Goal: Task Accomplishment & Management: Manage account settings

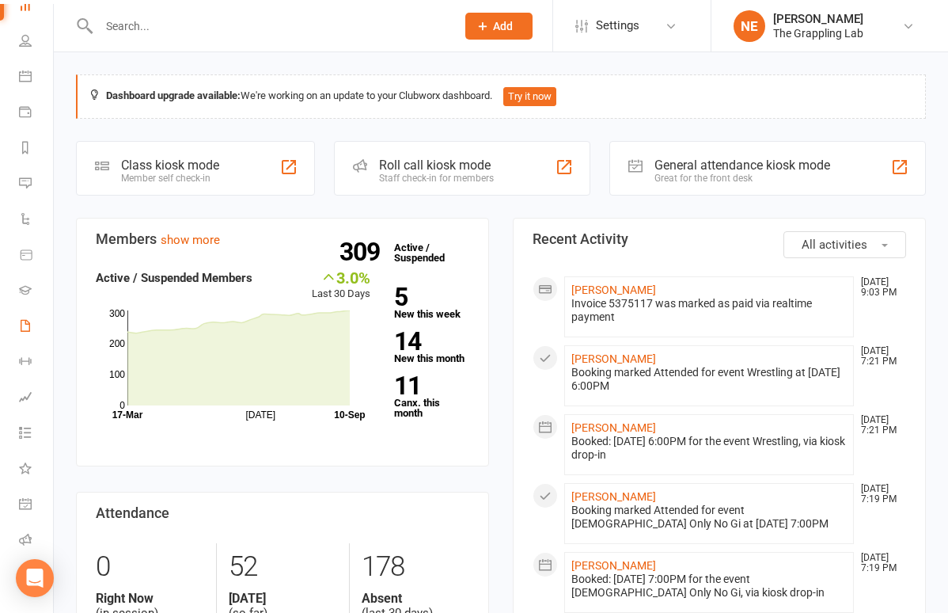
scroll to position [94, 0]
click at [164, 35] on input "text" at bounding box center [269, 26] width 351 height 22
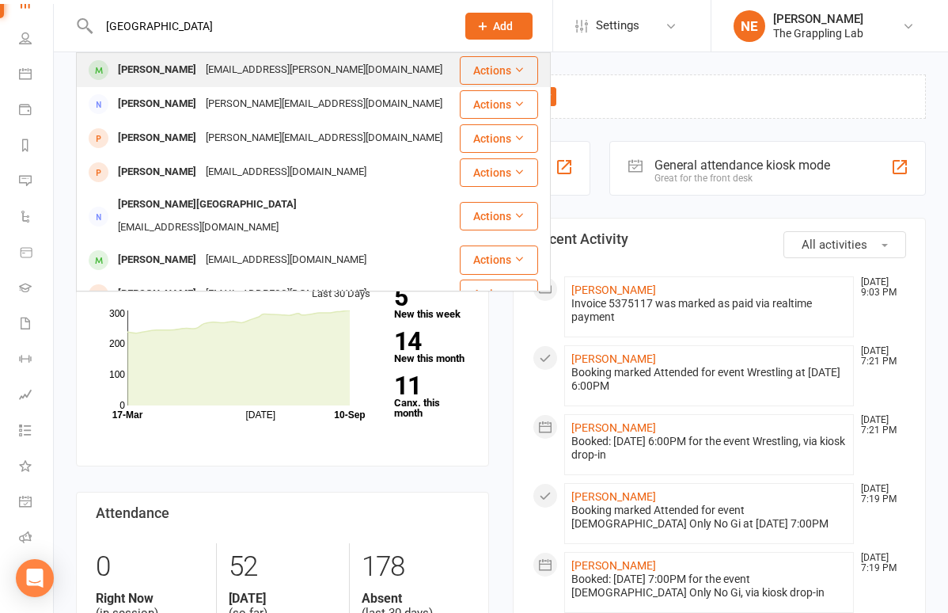
type input "[GEOGRAPHIC_DATA]"
click at [137, 69] on div "[PERSON_NAME]" at bounding box center [157, 70] width 88 height 23
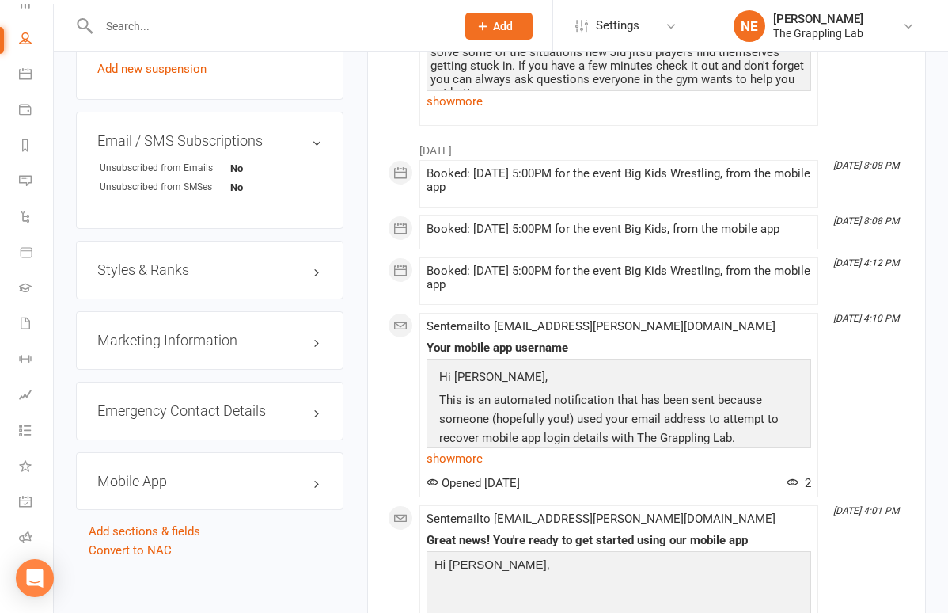
scroll to position [1074, 0]
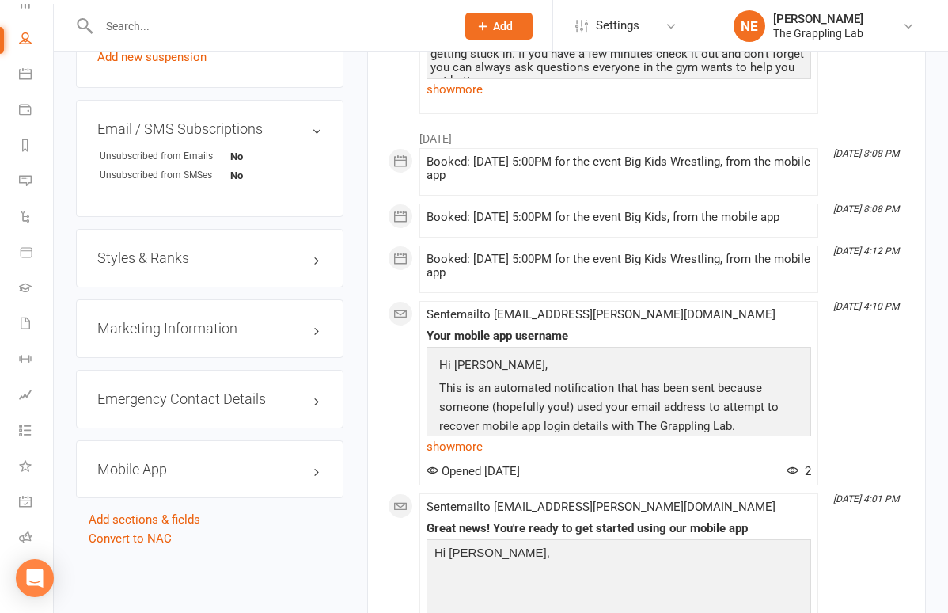
click at [196, 250] on h3 "Styles & Ranks" at bounding box center [209, 258] width 225 height 16
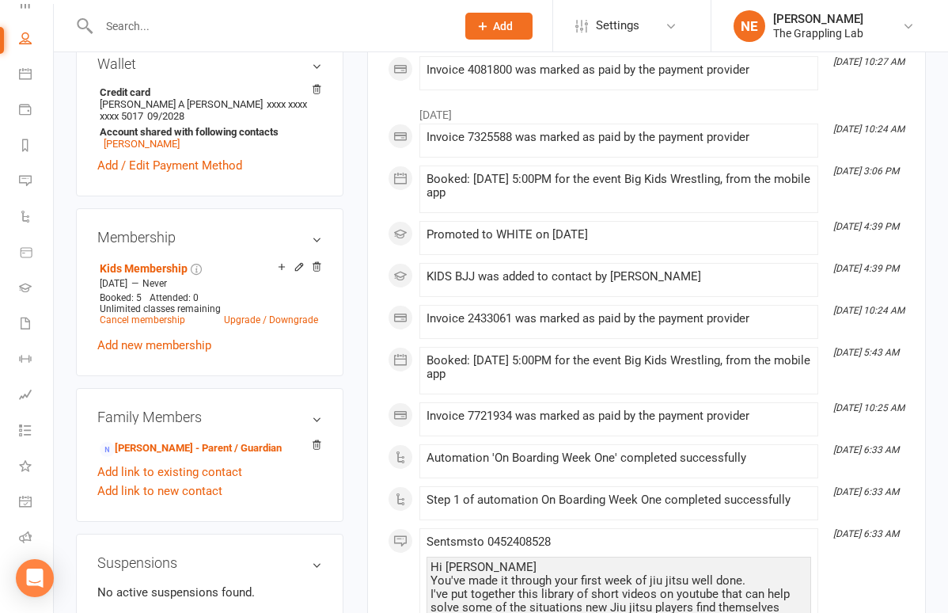
scroll to position [375, 0]
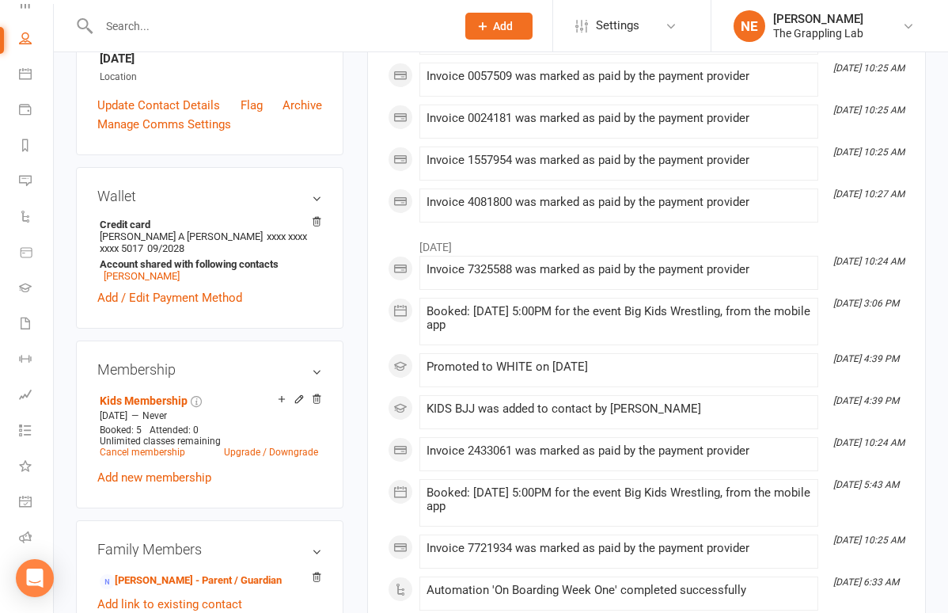
click at [146, 37] on div at bounding box center [260, 25] width 369 height 51
click at [135, 20] on input "text" at bounding box center [269, 26] width 351 height 22
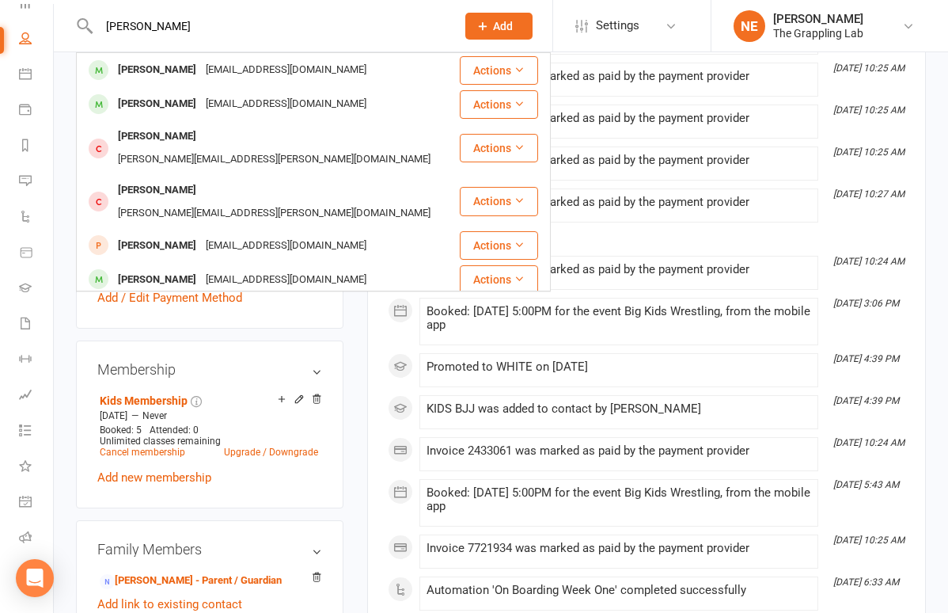
type input "[PERSON_NAME]"
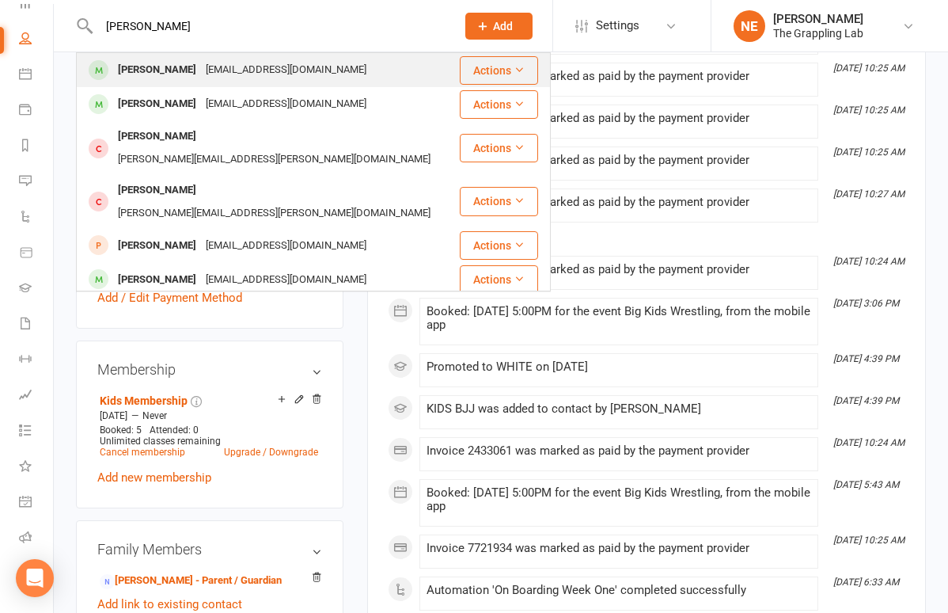
drag, startPoint x: 118, startPoint y: 51, endPoint x: 138, endPoint y: 73, distance: 29.1
click at [138, 73] on div "[PERSON_NAME]" at bounding box center [157, 70] width 88 height 23
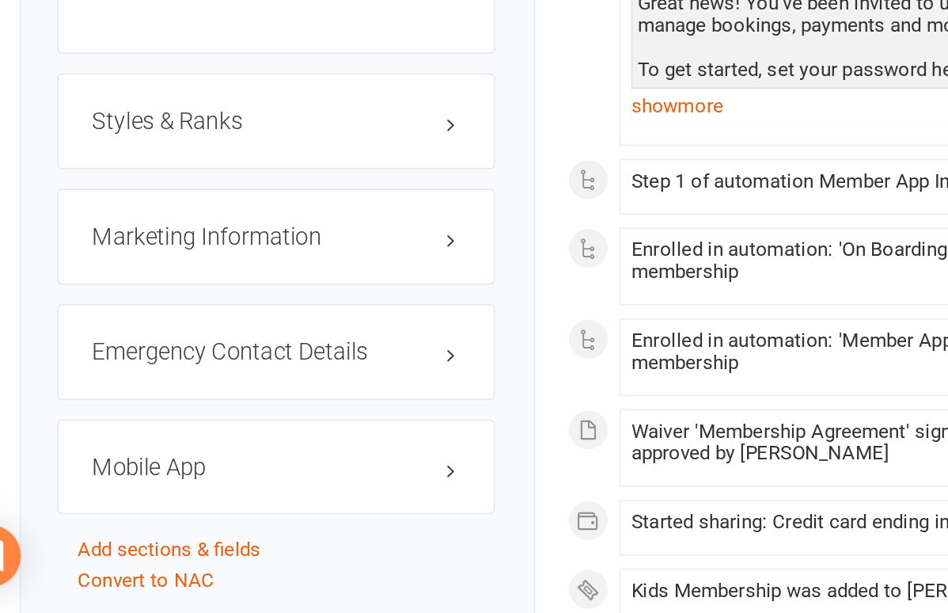
scroll to position [1201, 0]
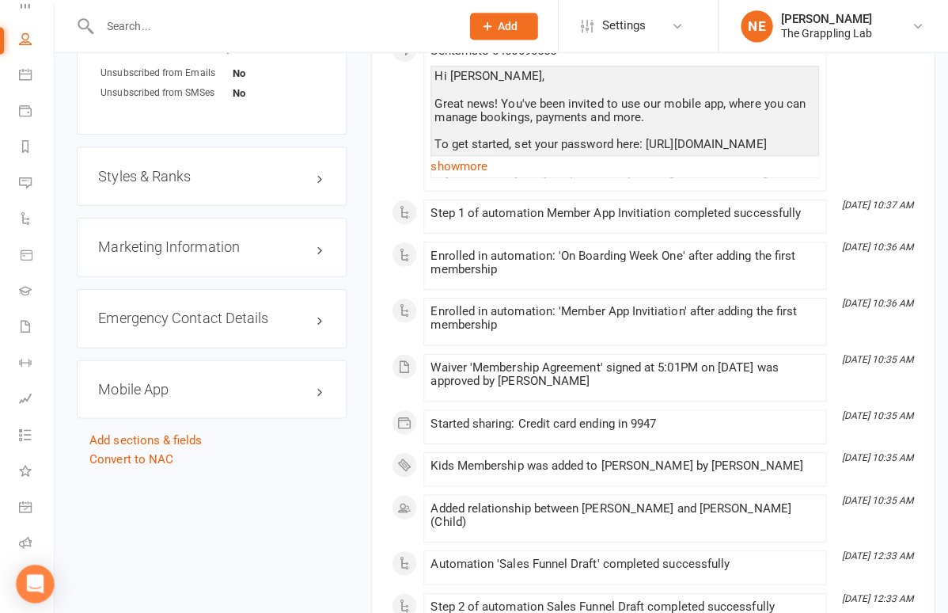
click at [258, 162] on div "Styles & Ranks" at bounding box center [210, 174] width 268 height 59
click at [319, 166] on h3 "Styles & Ranks" at bounding box center [209, 174] width 225 height 16
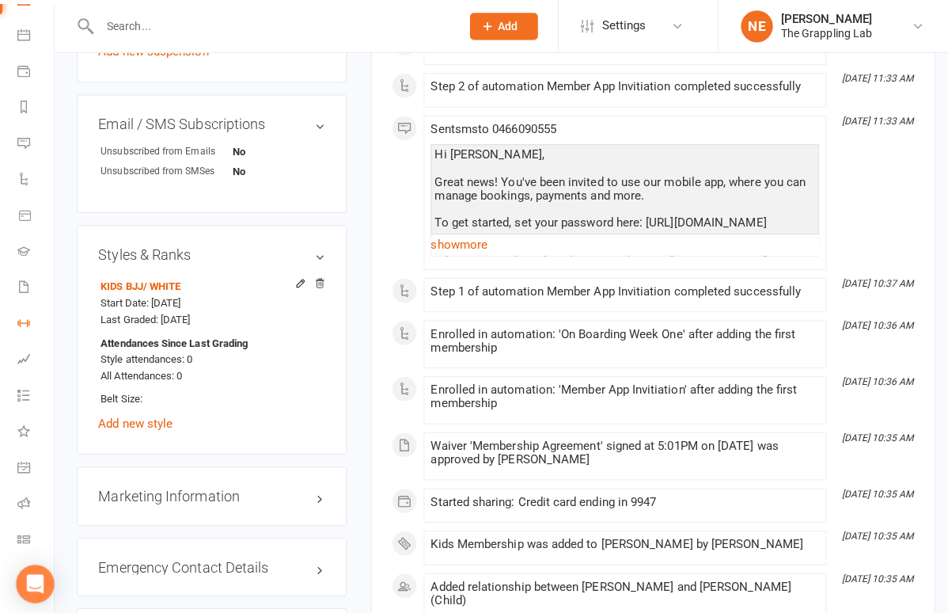
scroll to position [133, 2]
click at [25, 294] on link "Waivers" at bounding box center [35, 286] width 36 height 36
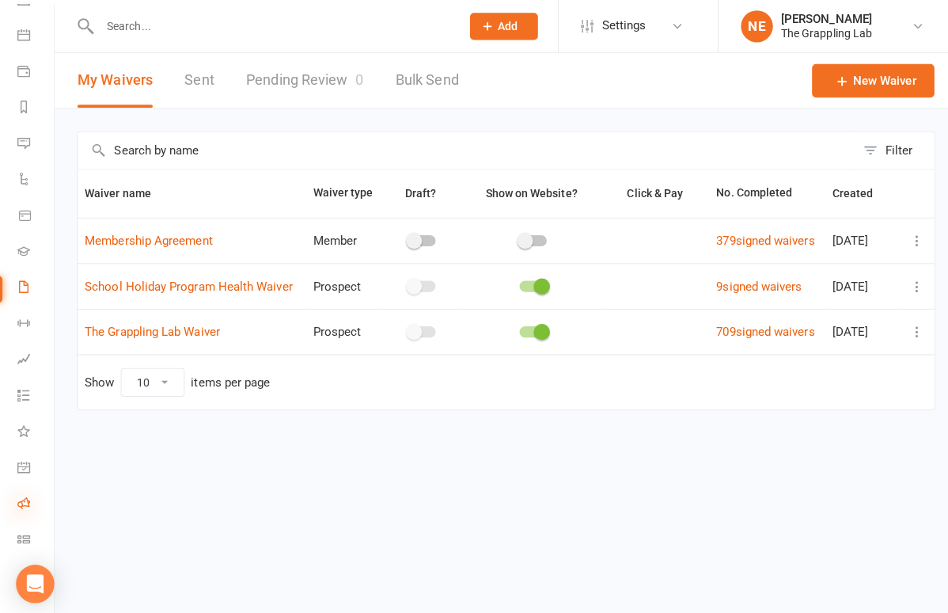
click at [26, 495] on icon at bounding box center [23, 498] width 13 height 13
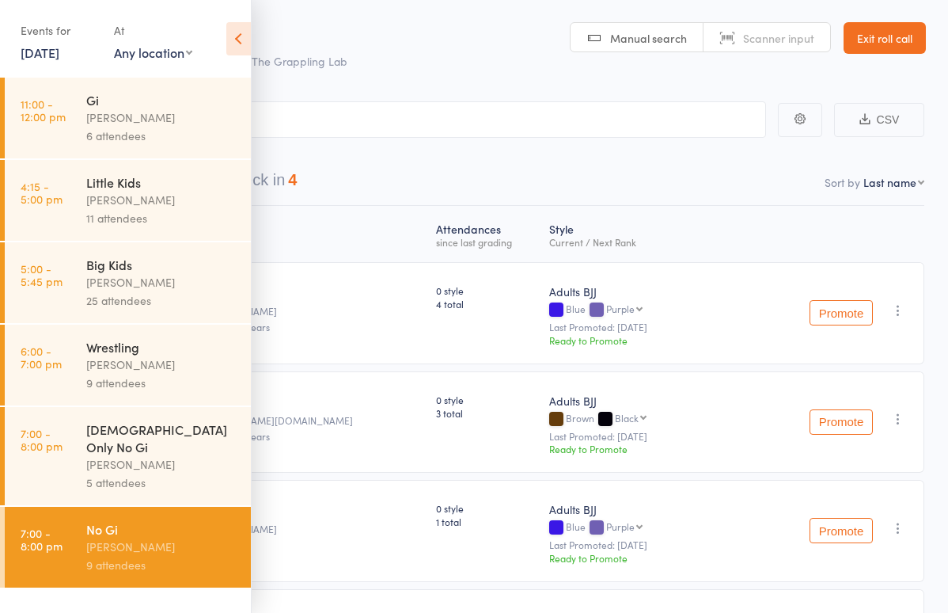
click at [245, 48] on icon at bounding box center [238, 38] width 25 height 33
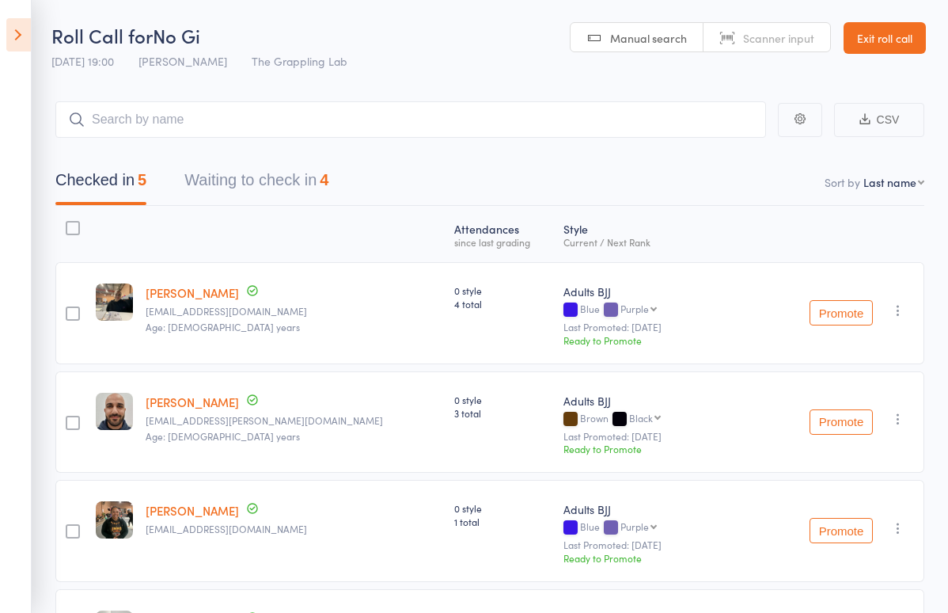
click at [25, 34] on icon at bounding box center [18, 34] width 25 height 33
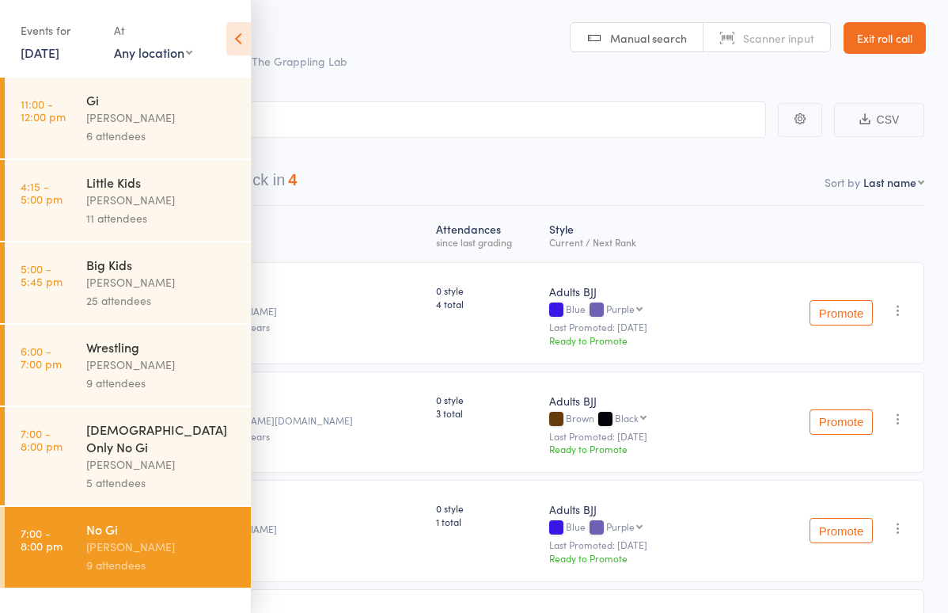
click at [140, 282] on div "[PERSON_NAME]" at bounding box center [161, 282] width 151 height 18
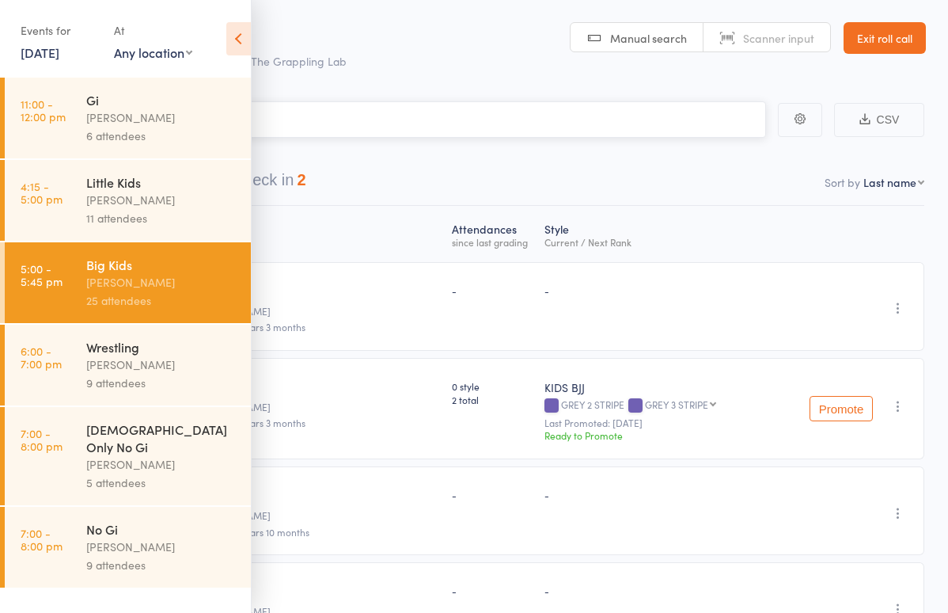
click at [402, 132] on input "search" at bounding box center [395, 119] width 742 height 36
click at [237, 39] on icon at bounding box center [238, 38] width 25 height 33
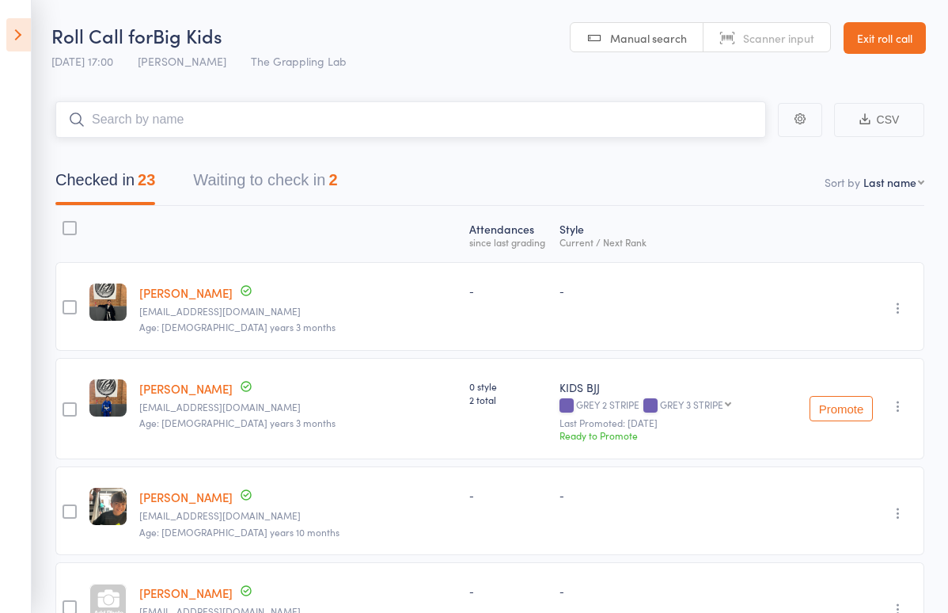
click at [175, 122] on input "search" at bounding box center [410, 119] width 711 height 36
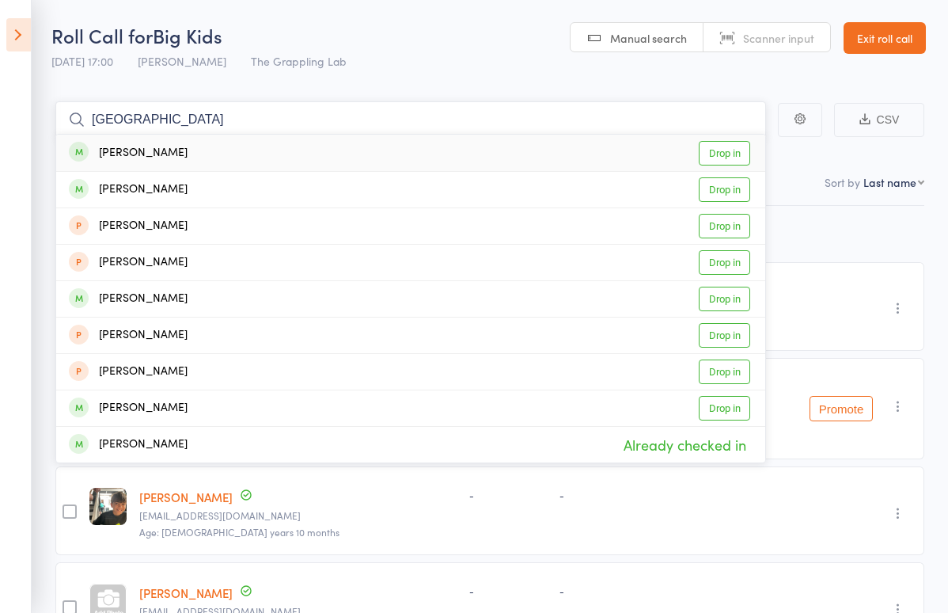
type input "[GEOGRAPHIC_DATA]"
click at [139, 153] on div "[PERSON_NAME]" at bounding box center [128, 153] width 119 height 18
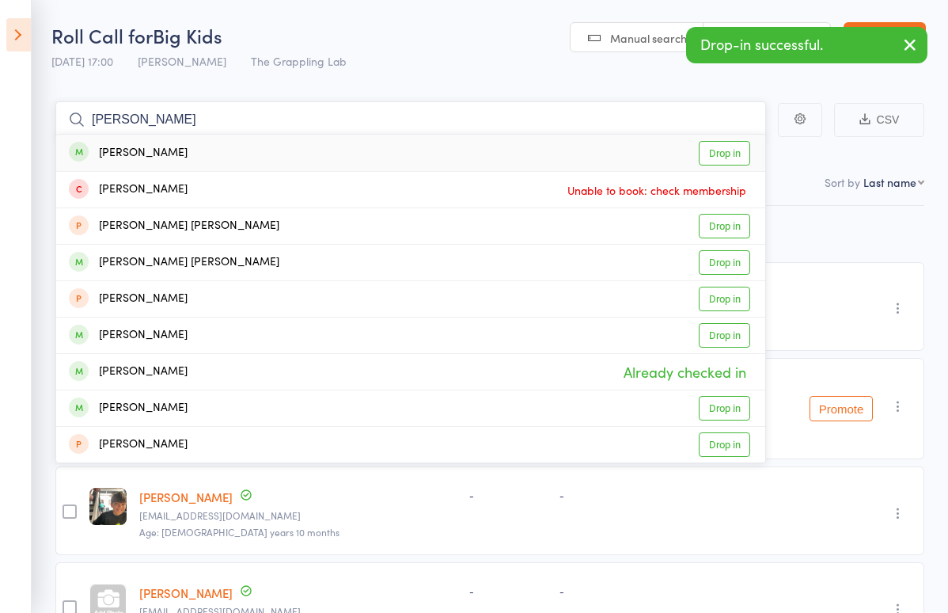
type input "[PERSON_NAME]"
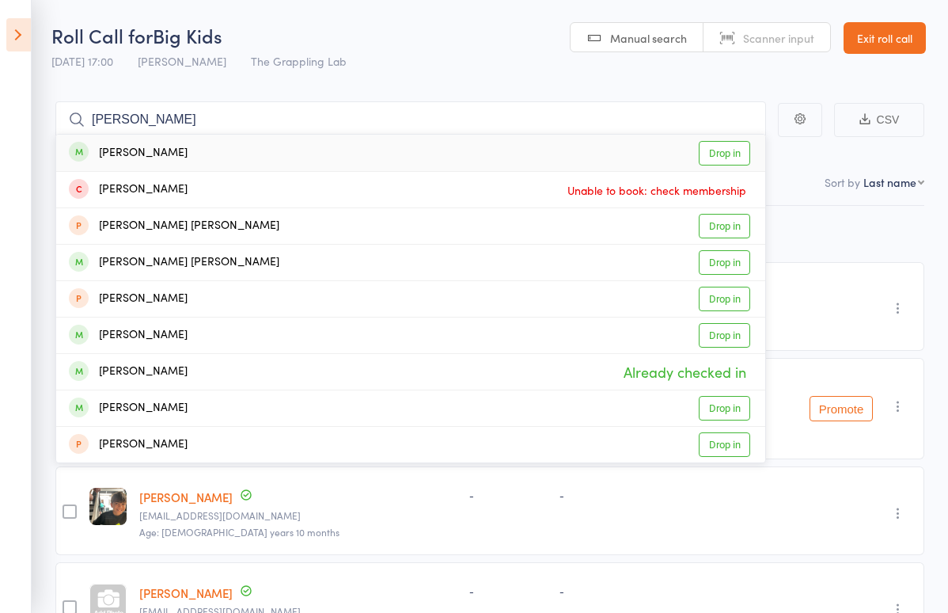
click at [146, 153] on div "[PERSON_NAME]" at bounding box center [128, 153] width 119 height 18
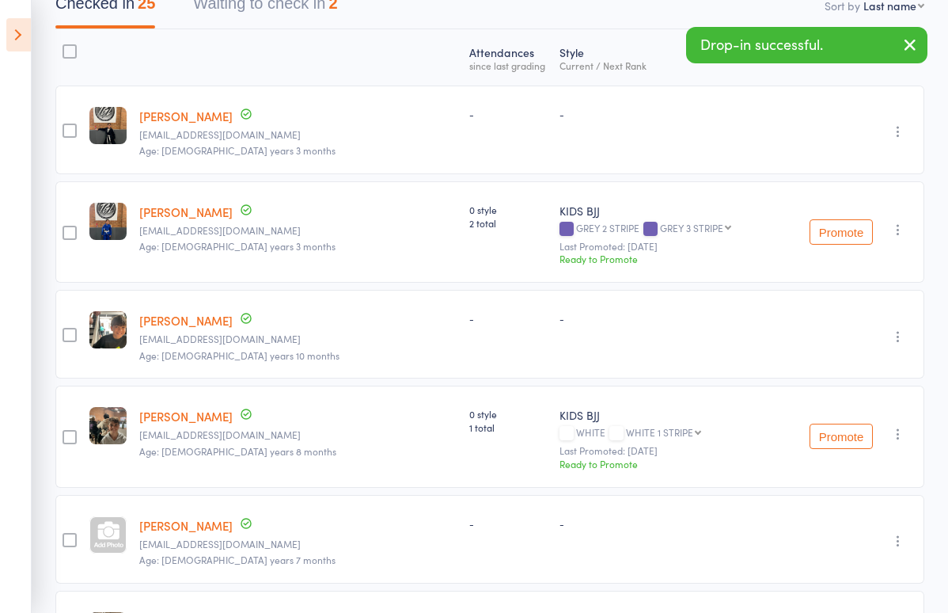
scroll to position [179, 0]
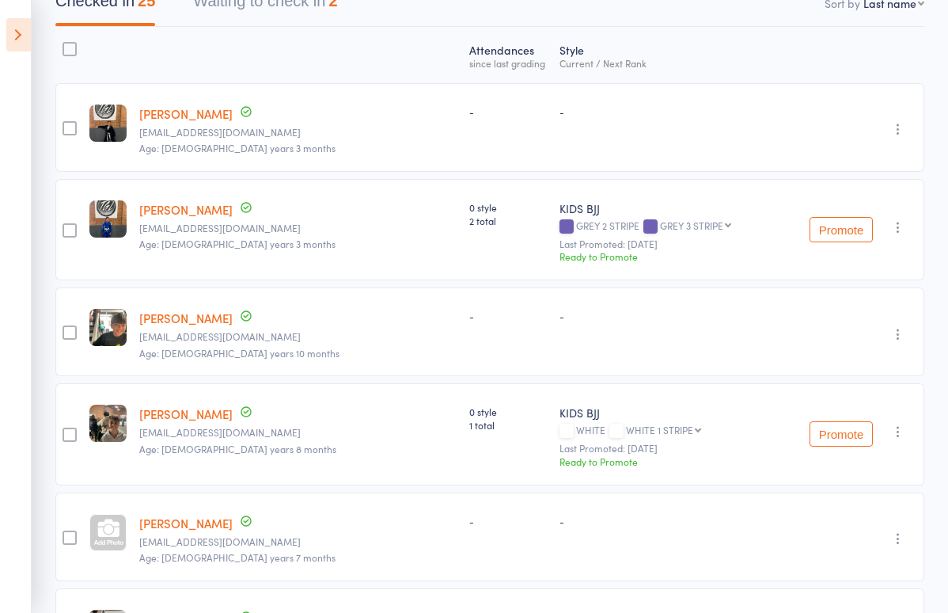
click at [853, 432] on button "Promote" at bounding box center [841, 433] width 63 height 25
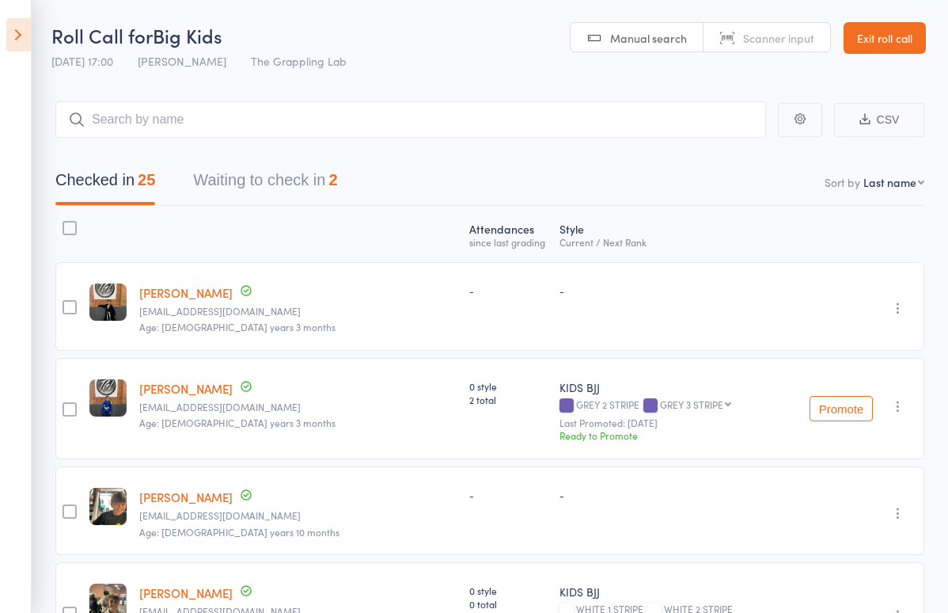
scroll to position [0, 0]
click at [222, 120] on input "search" at bounding box center [410, 119] width 711 height 36
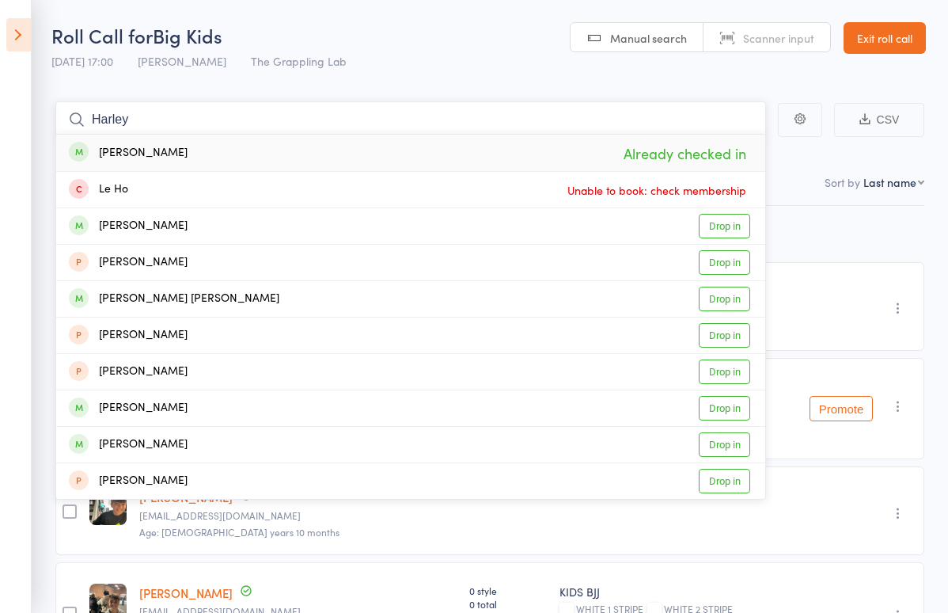
type input "Harley"
drag, startPoint x: 222, startPoint y: 120, endPoint x: 196, endPoint y: 147, distance: 38.1
click at [196, 147] on div "Harlen Webster Already checked in" at bounding box center [410, 153] width 709 height 36
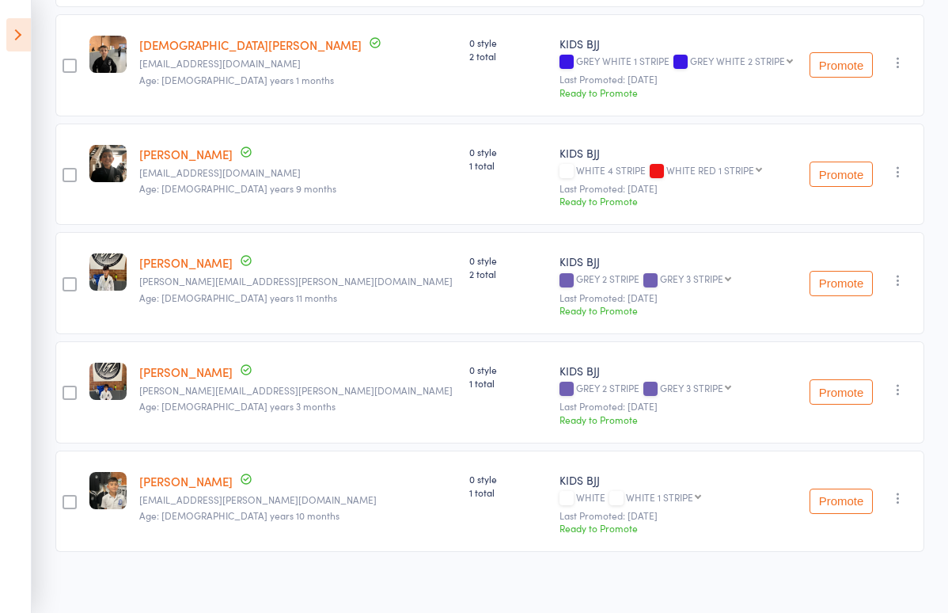
scroll to position [2332, 0]
click at [851, 489] on button "Promote" at bounding box center [841, 501] width 63 height 25
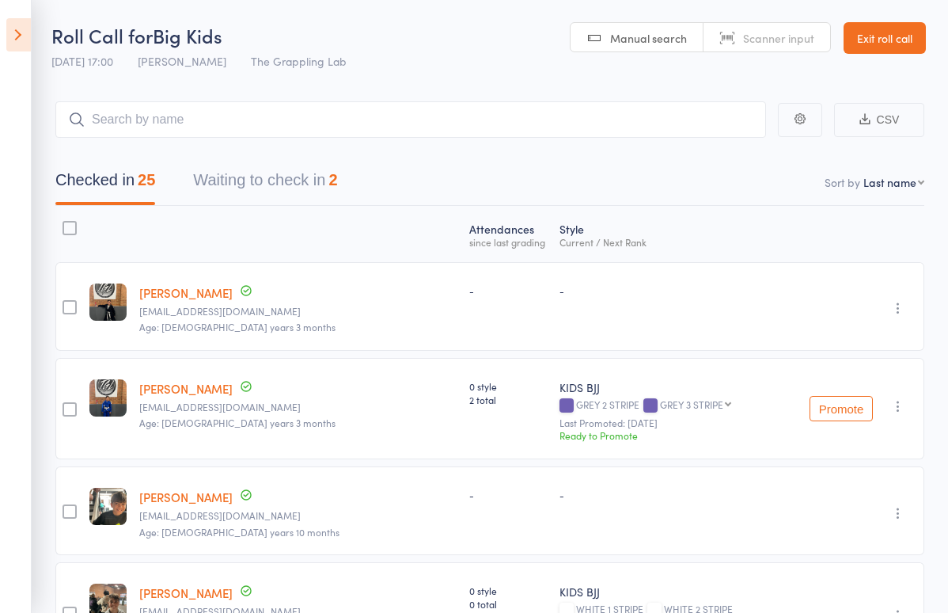
scroll to position [0, 0]
click at [21, 32] on icon at bounding box center [18, 34] width 25 height 33
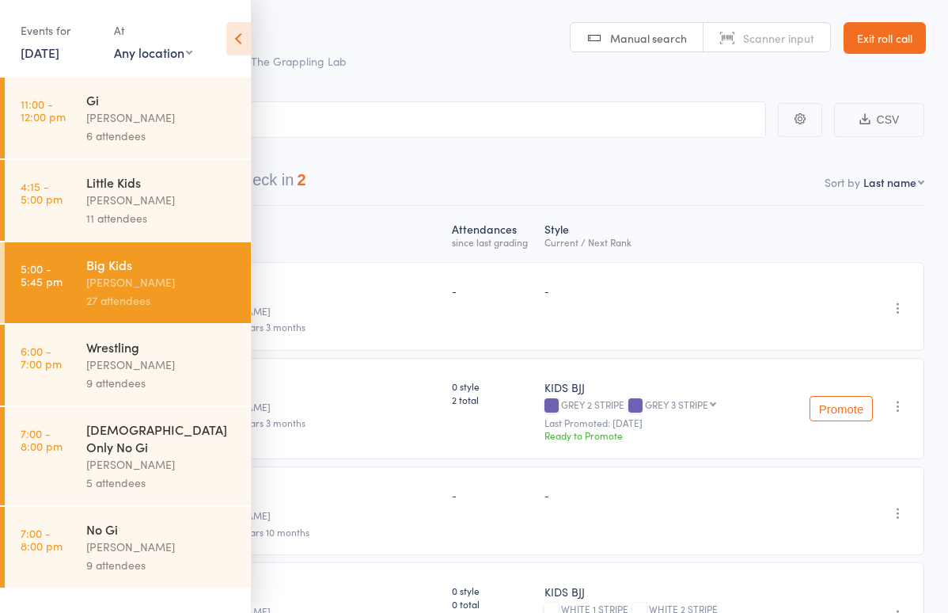
click at [53, 48] on link "10 Sep, 2025" at bounding box center [40, 52] width 39 height 17
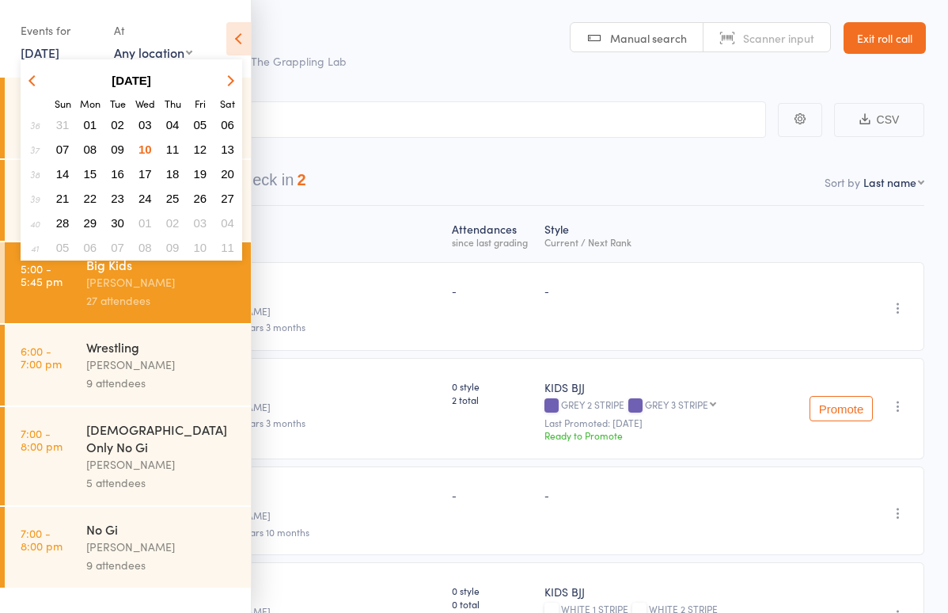
click at [117, 146] on span "09" at bounding box center [117, 148] width 13 height 13
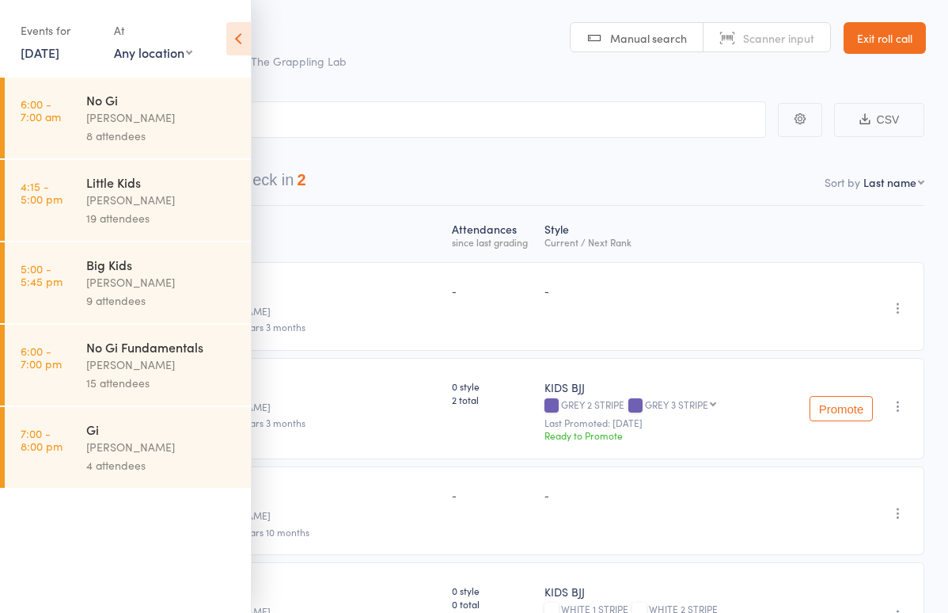
click at [91, 305] on div "9 attendees" at bounding box center [161, 300] width 151 height 18
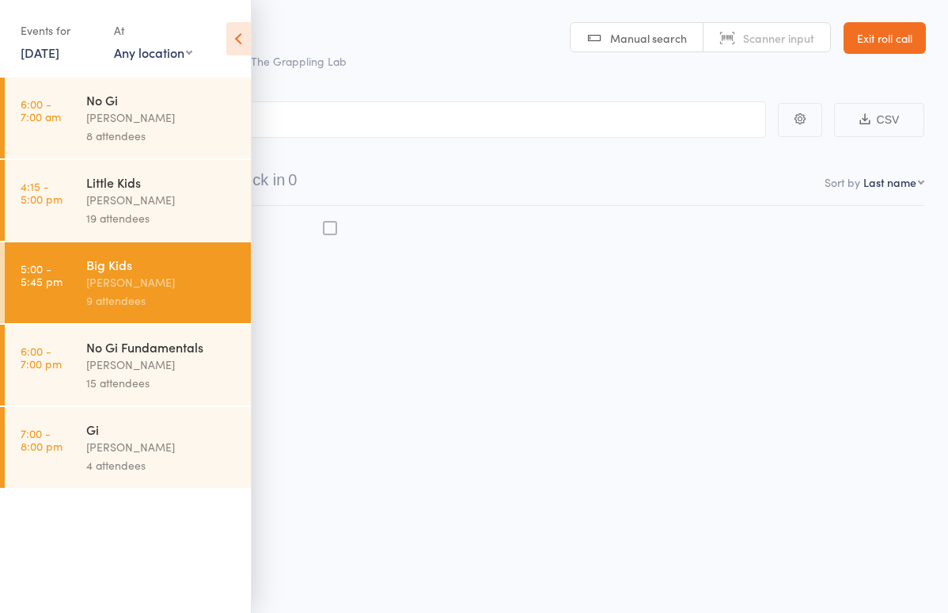
click at [131, 266] on div "Big Kids" at bounding box center [161, 264] width 151 height 17
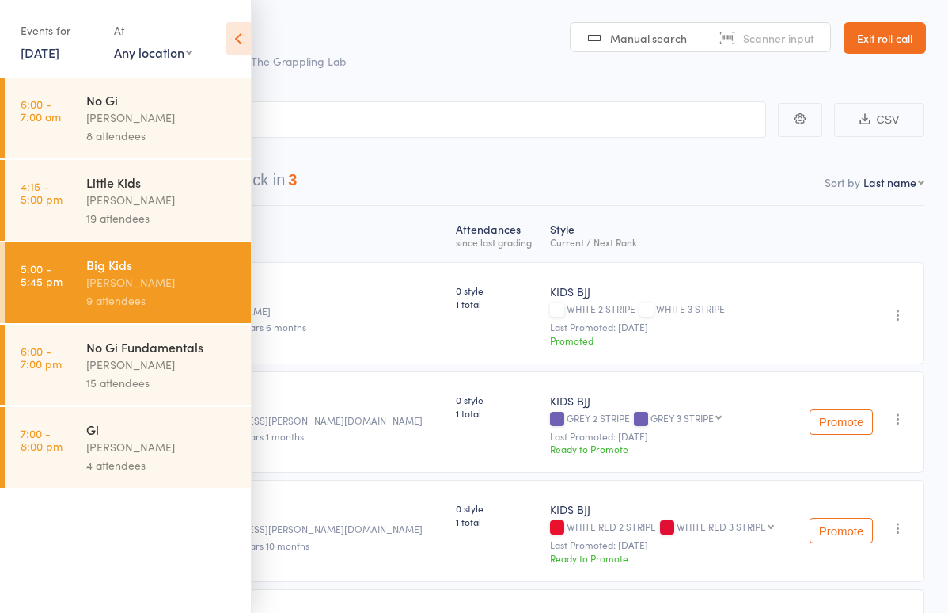
click at [241, 32] on icon at bounding box center [238, 38] width 25 height 33
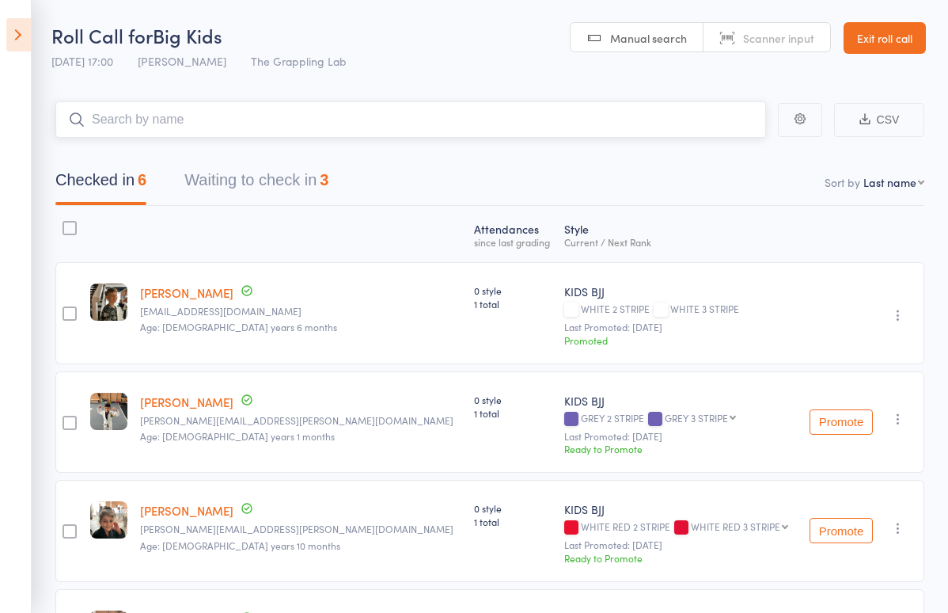
click at [185, 122] on input "search" at bounding box center [410, 119] width 711 height 36
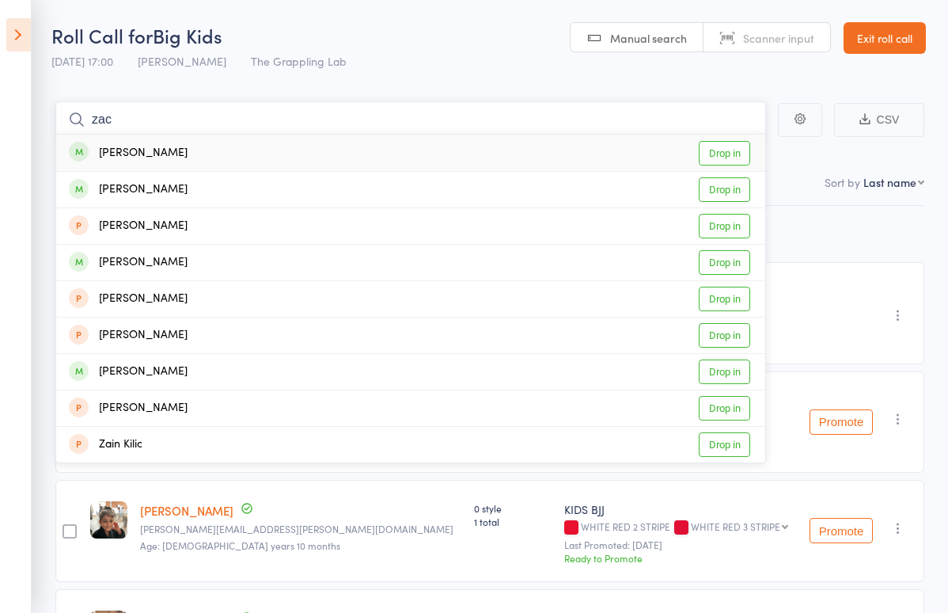
type input "zac"
click at [135, 148] on div "Zac Carley" at bounding box center [128, 153] width 119 height 18
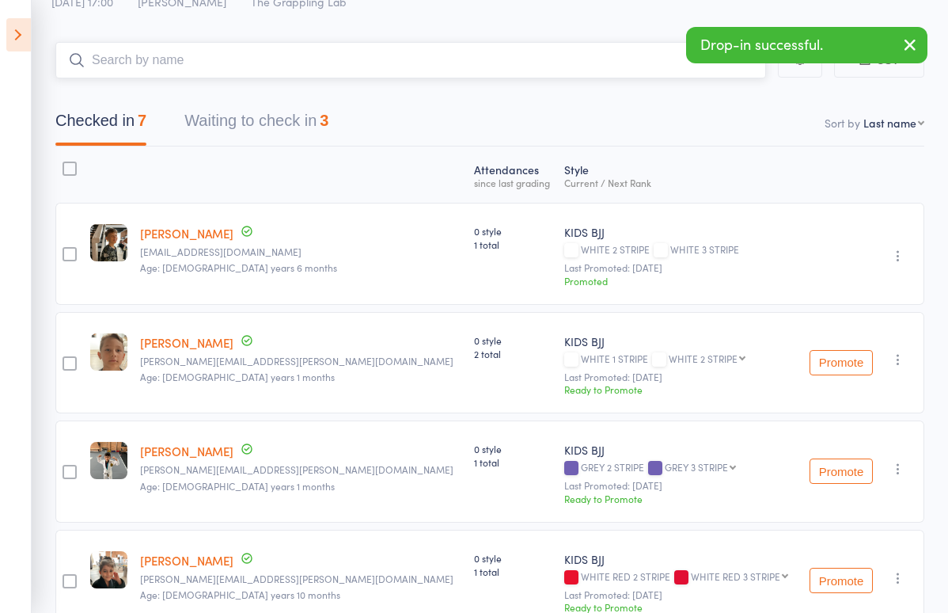
scroll to position [59, 0]
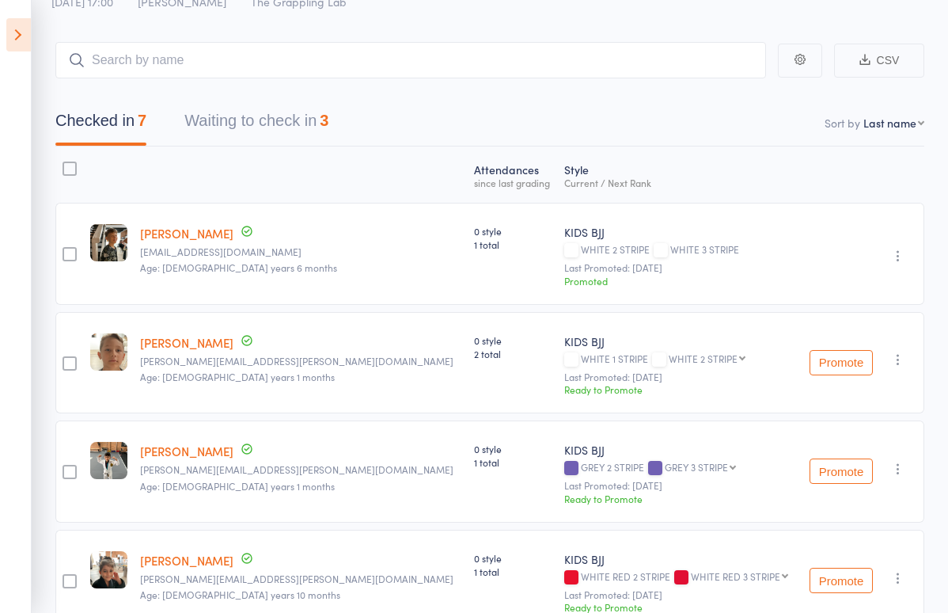
click at [851, 355] on button "Promote" at bounding box center [841, 362] width 63 height 25
click at [403, 39] on main "CSV Checked in 7 Waiting to check in 3 Sort by Last name First name Last name B…" at bounding box center [474, 510] width 948 height 984
click at [378, 52] on input "search" at bounding box center [410, 60] width 711 height 36
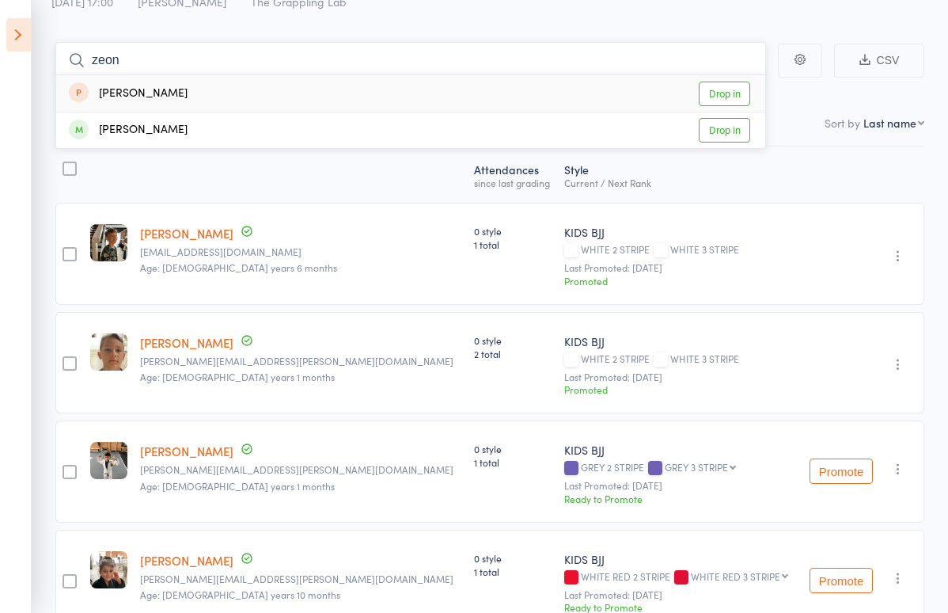
type input "Leon"
drag, startPoint x: 378, startPoint y: 52, endPoint x: 123, endPoint y: 130, distance: 267.2
click at [123, 130] on div "Zeon Rayne Marmolejos" at bounding box center [128, 130] width 119 height 18
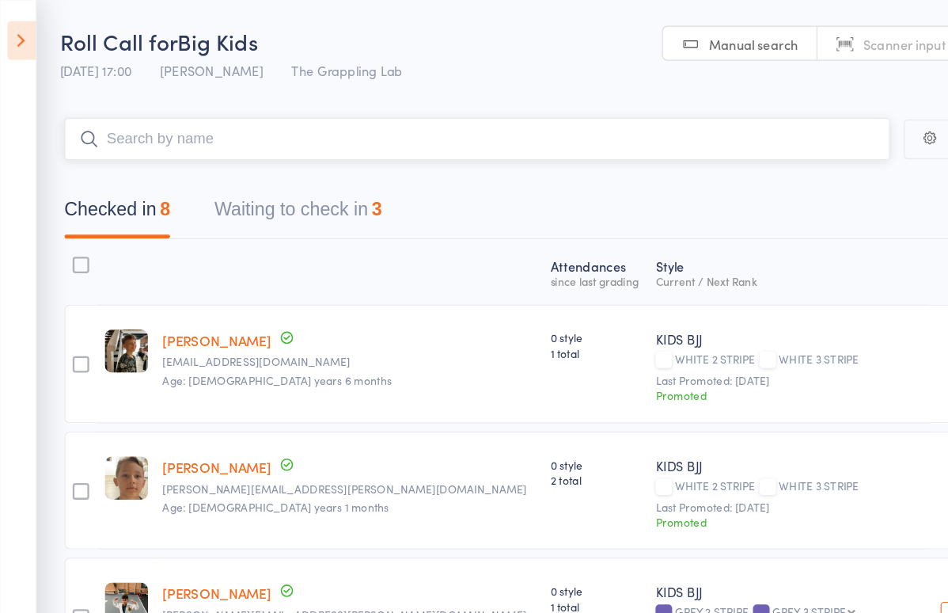
scroll to position [0, 0]
click at [15, 41] on icon at bounding box center [18, 34] width 25 height 33
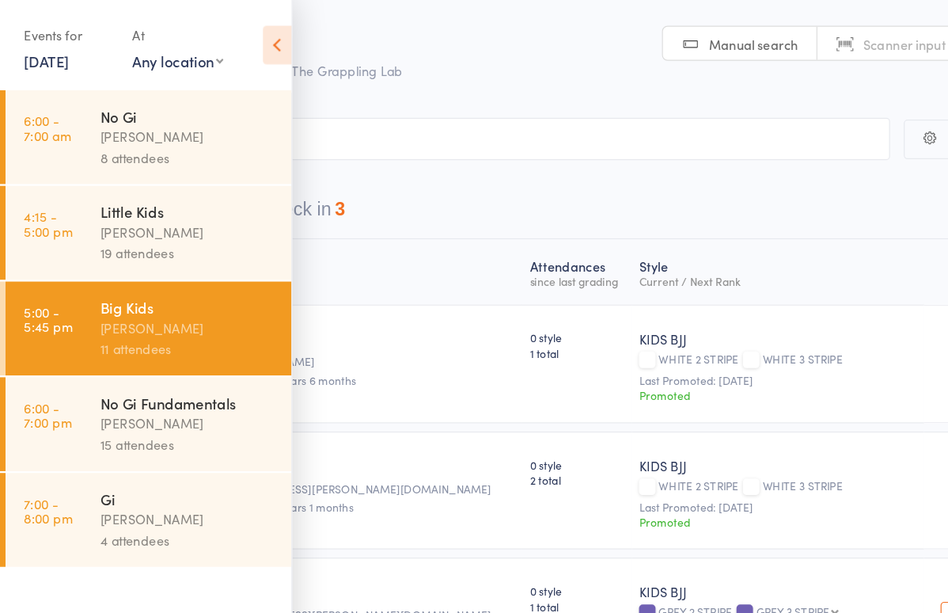
click at [59, 63] on div "Events for 9 Sep, 2025 9 Sep, 2025 September 2025 Sun Mon Tue Wed Thu Fri Sat 3…" at bounding box center [60, 40] width 78 height 47
click at [59, 53] on link "9 Sep, 2025" at bounding box center [40, 52] width 39 height 17
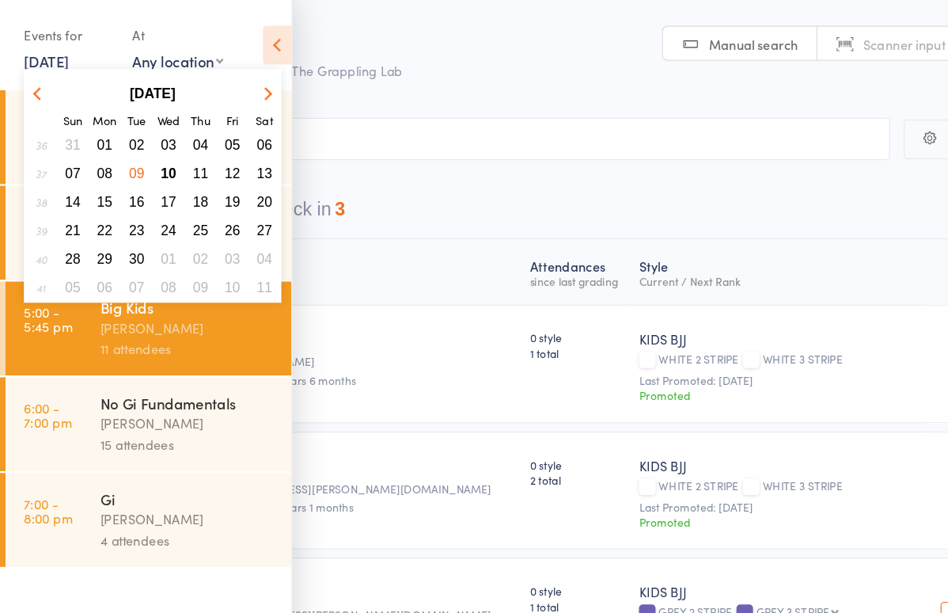
click at [148, 148] on span "10" at bounding box center [145, 148] width 13 height 13
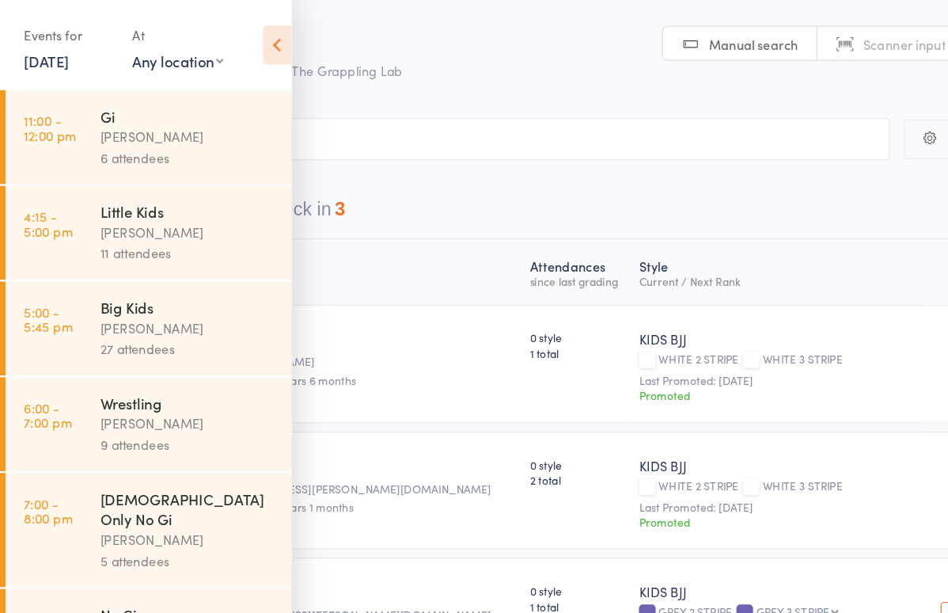
click at [374, 193] on nav "Checked in 8 Waiting to check in 3" at bounding box center [474, 184] width 939 height 42
click at [237, 32] on icon at bounding box center [238, 38] width 25 height 33
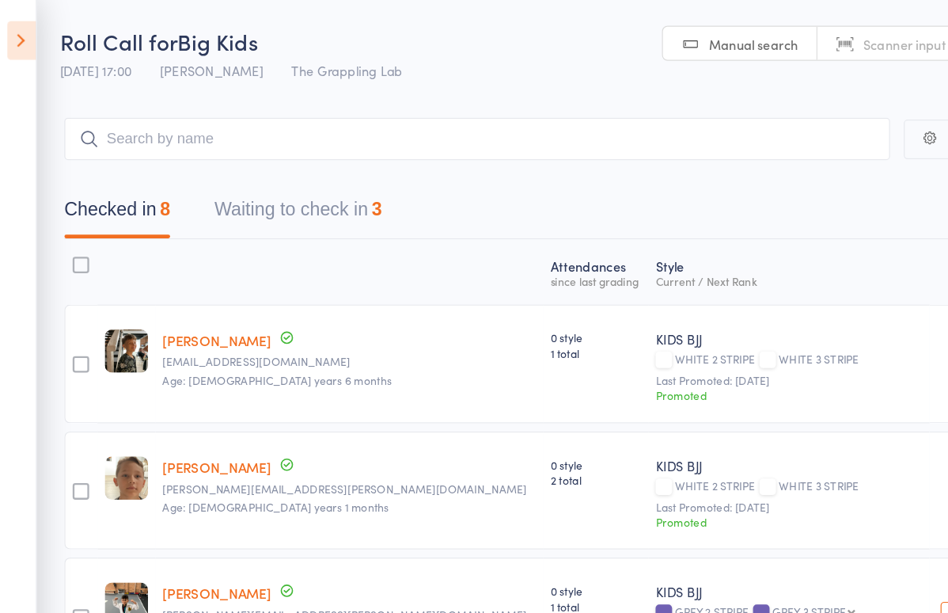
click at [19, 29] on icon at bounding box center [18, 34] width 25 height 33
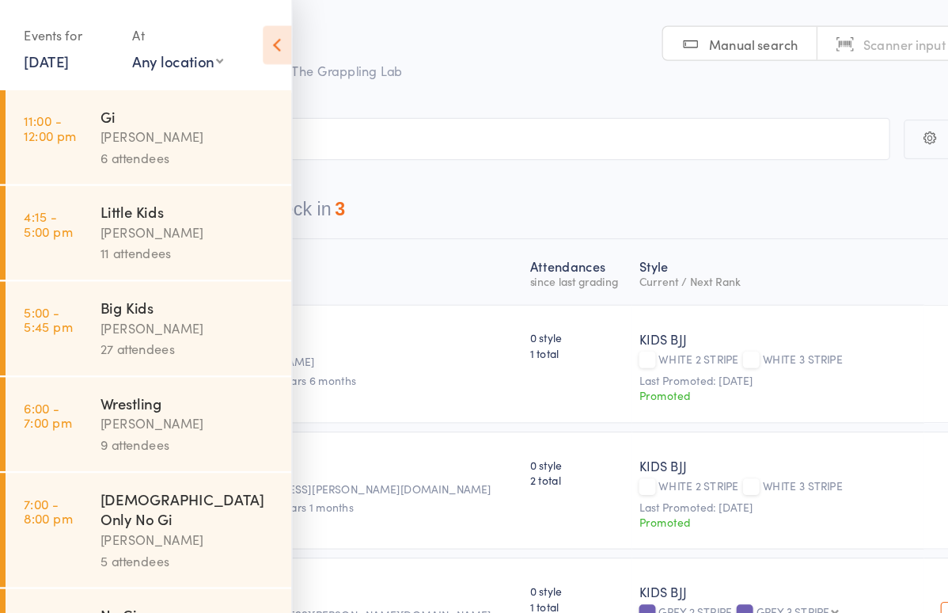
click at [239, 32] on icon at bounding box center [238, 38] width 25 height 33
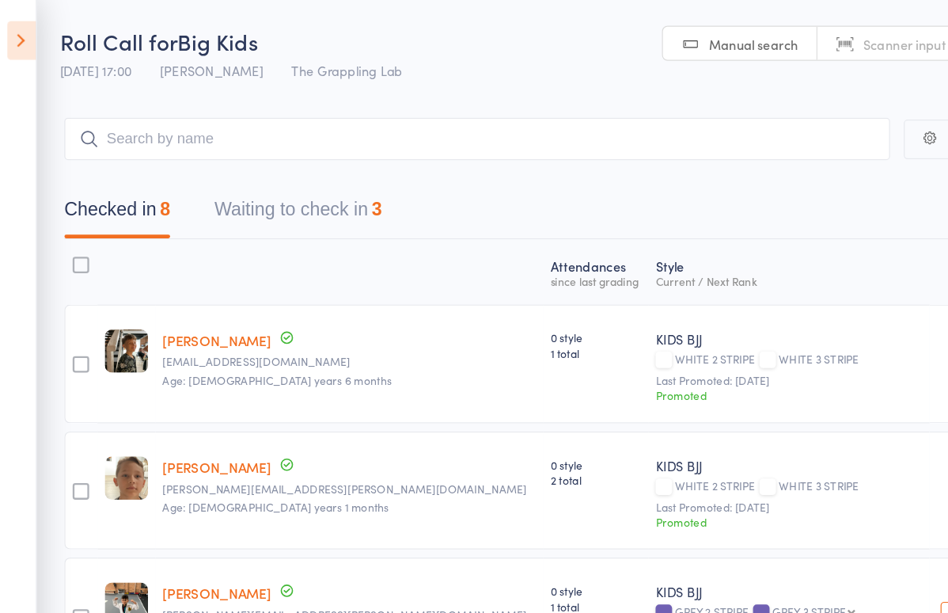
click at [13, 42] on icon at bounding box center [18, 34] width 25 height 33
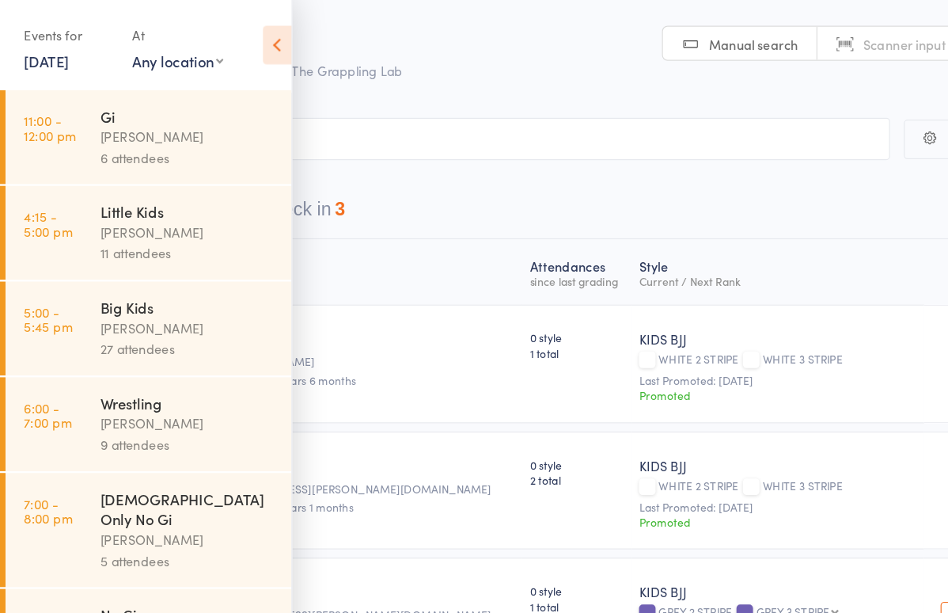
click at [111, 273] on div "[PERSON_NAME]" at bounding box center [161, 282] width 151 height 18
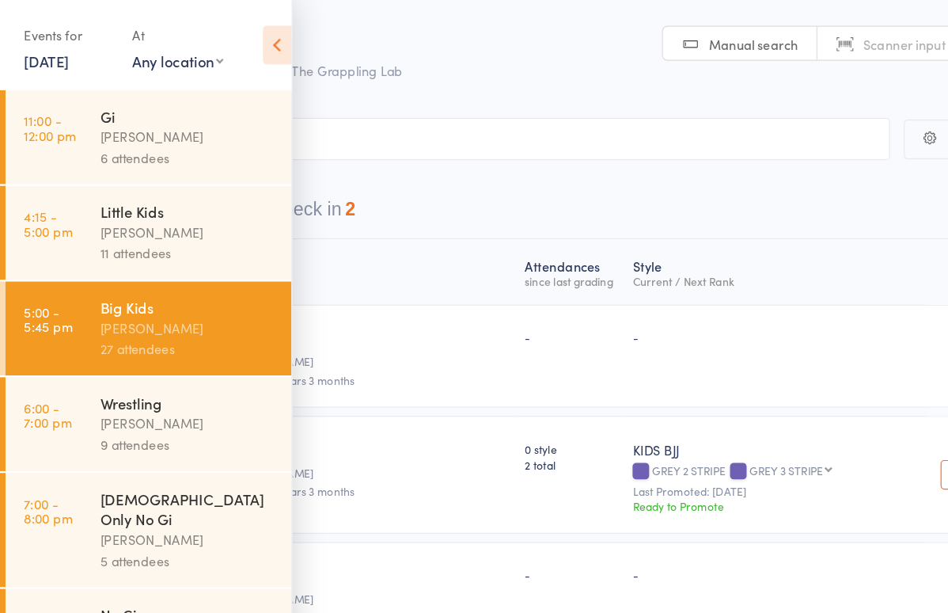
click at [397, 185] on nav "Checked in 25 Waiting to check in 2" at bounding box center [474, 184] width 939 height 42
click at [245, 43] on icon at bounding box center [238, 38] width 25 height 33
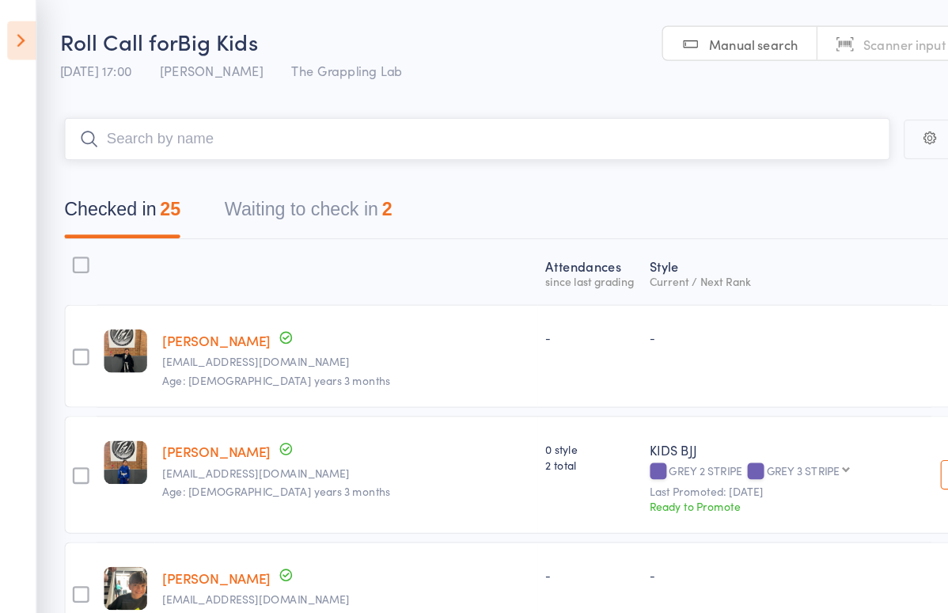
click at [226, 127] on input "search" at bounding box center [410, 119] width 711 height 36
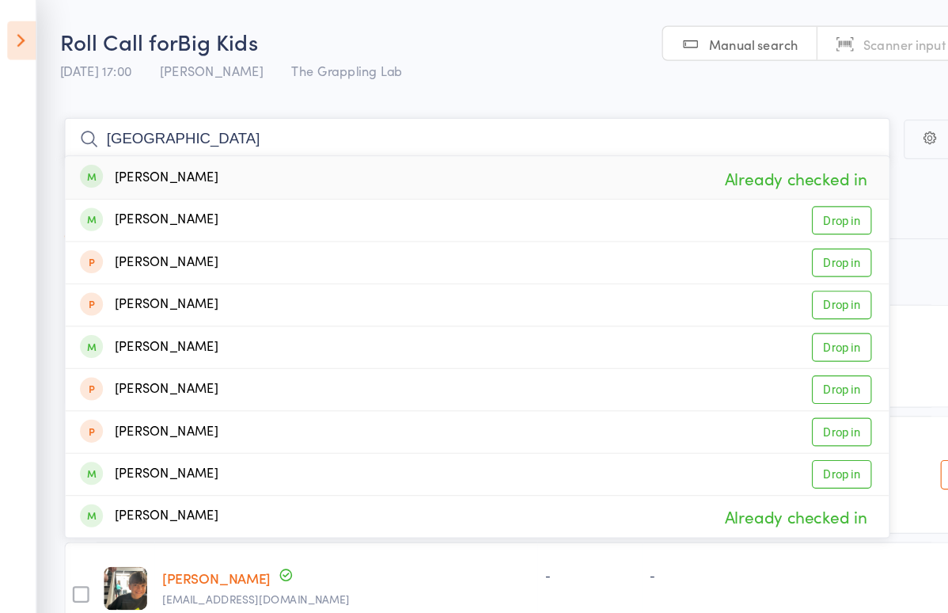
type input "[GEOGRAPHIC_DATA]"
click at [344, 59] on header "Roll Call for Big Kids 10 Sep 17:00 Nathan Ellery The Grappling Lab Manual sear…" at bounding box center [474, 39] width 948 height 78
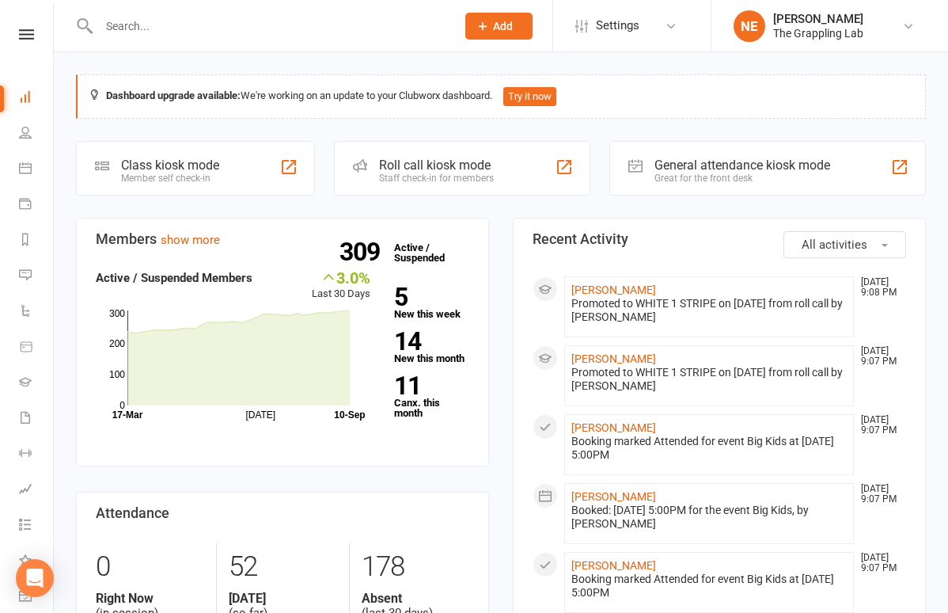
click at [199, 38] on div at bounding box center [260, 25] width 369 height 51
click at [151, 10] on div at bounding box center [260, 25] width 369 height 51
click at [133, 34] on input "text" at bounding box center [269, 26] width 351 height 22
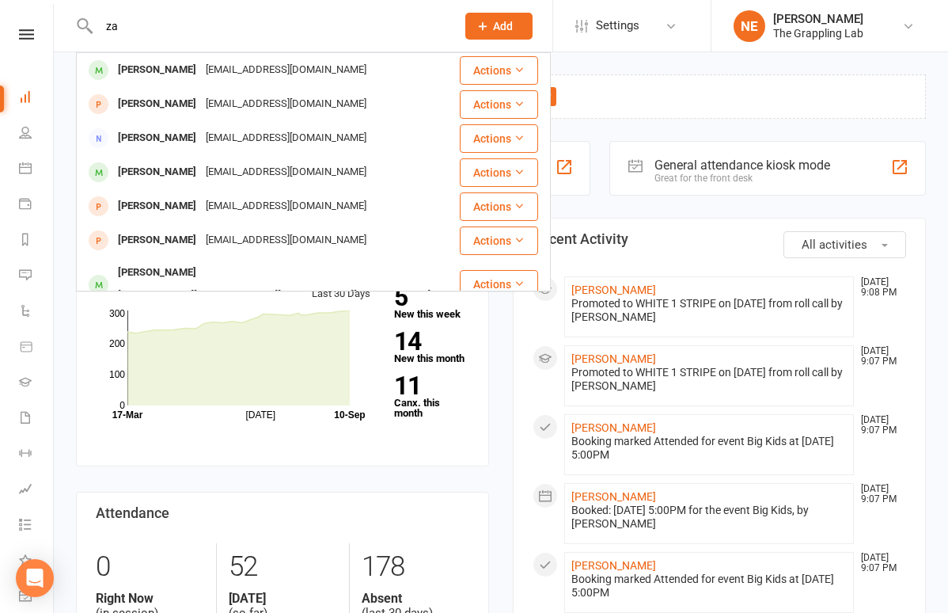
type input "z"
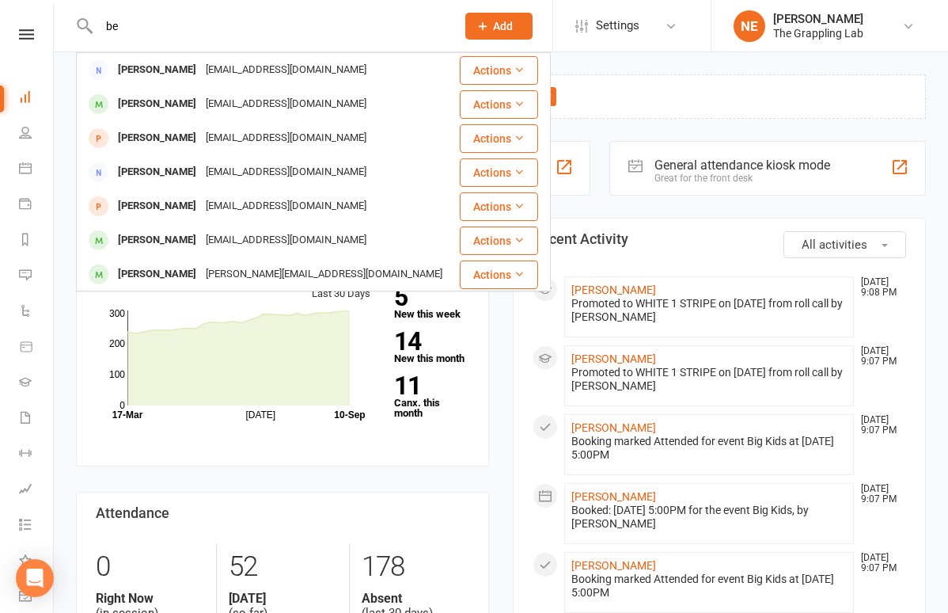
type input "b"
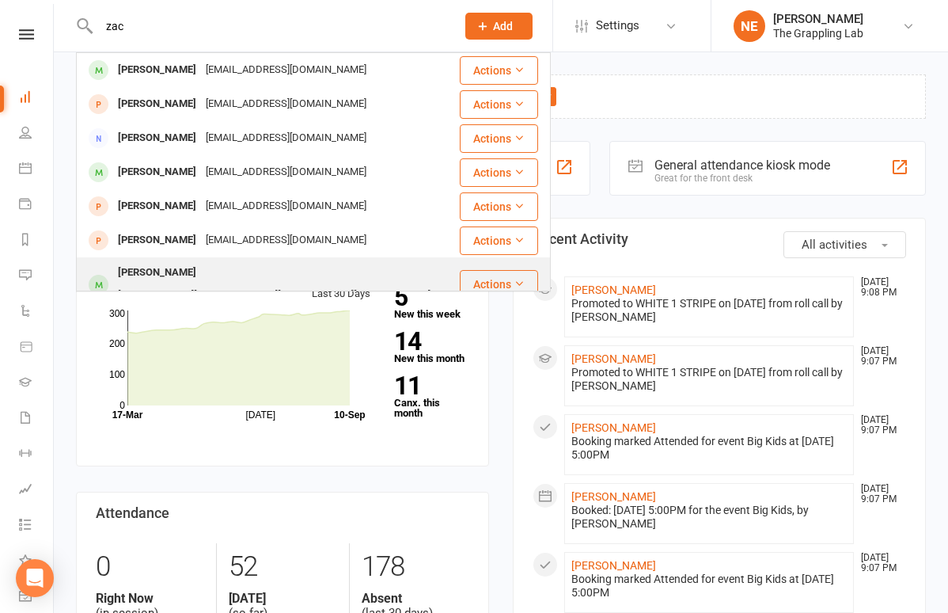
type input "zac"
click at [130, 262] on div "Zac Carley Jennifer.mcinnes.1990@gmail.com" at bounding box center [268, 284] width 381 height 52
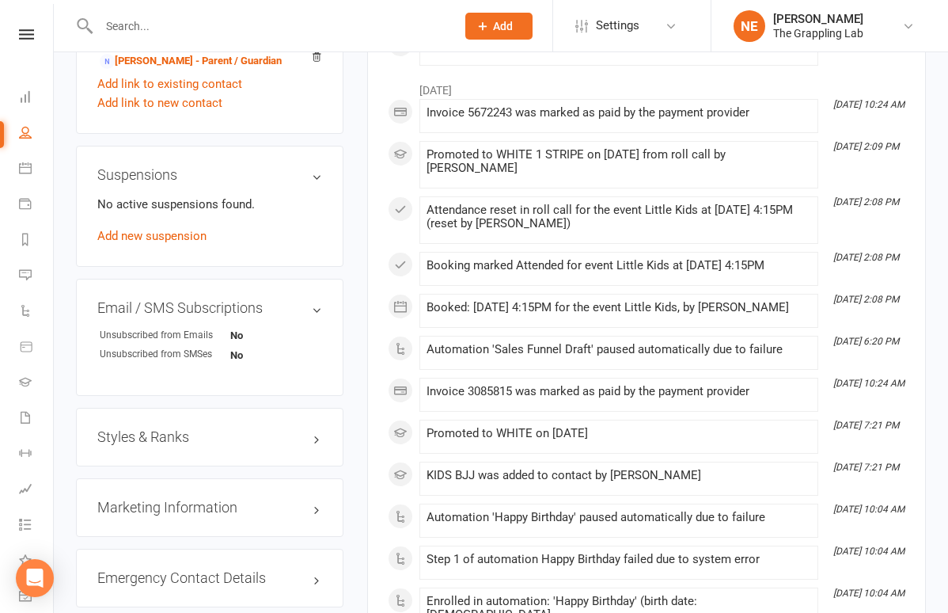
scroll to position [960, 0]
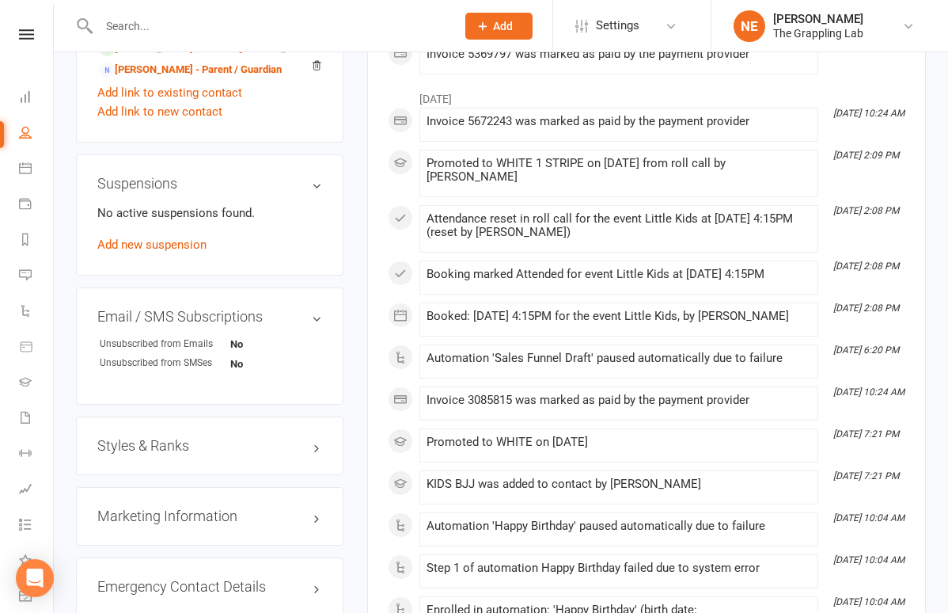
click at [207, 434] on div "Styles & Ranks" at bounding box center [210, 445] width 268 height 59
click at [180, 438] on h3 "Styles & Ranks" at bounding box center [209, 446] width 225 height 16
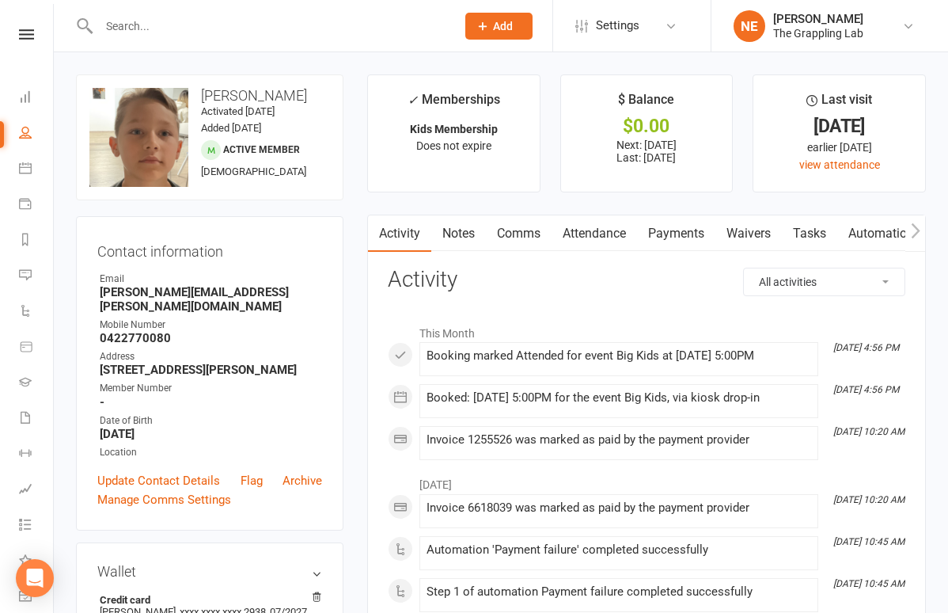
scroll to position [0, 0]
click at [186, 31] on input "text" at bounding box center [269, 26] width 351 height 22
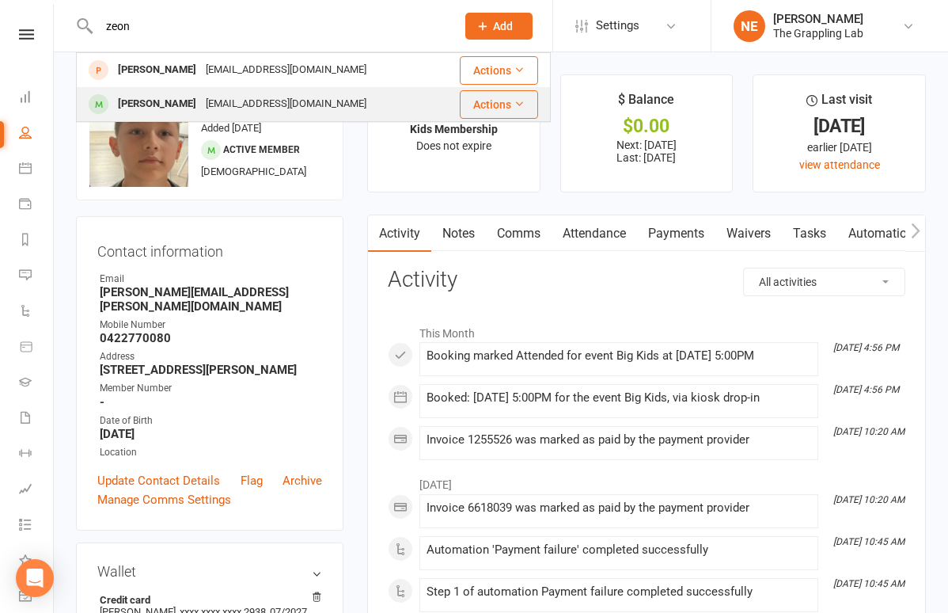
type input "zeon"
click at [119, 97] on div "Zeon Rayne Marmolejos" at bounding box center [157, 104] width 88 height 23
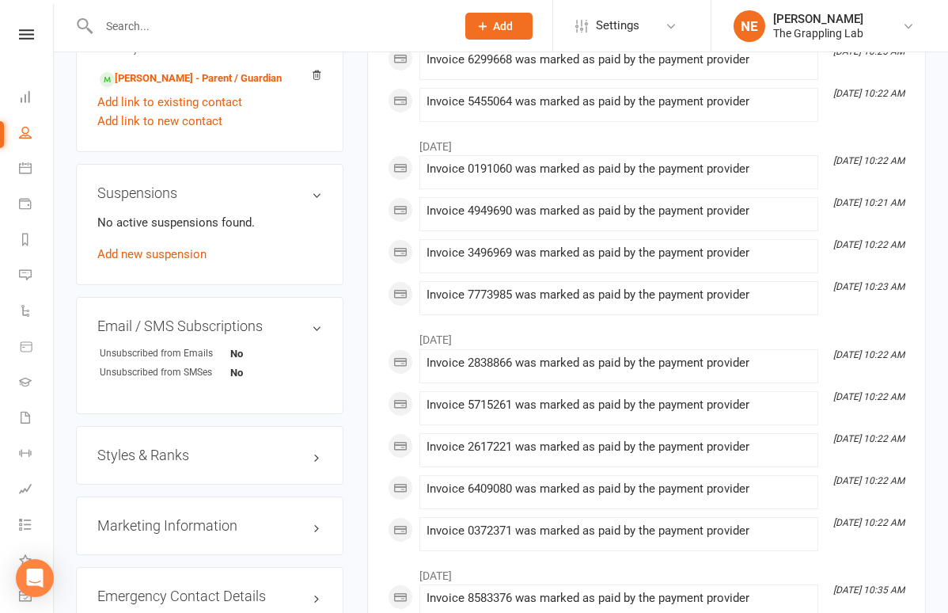
scroll to position [852, 0]
click at [226, 454] on h3 "Styles & Ranks" at bounding box center [209, 454] width 225 height 16
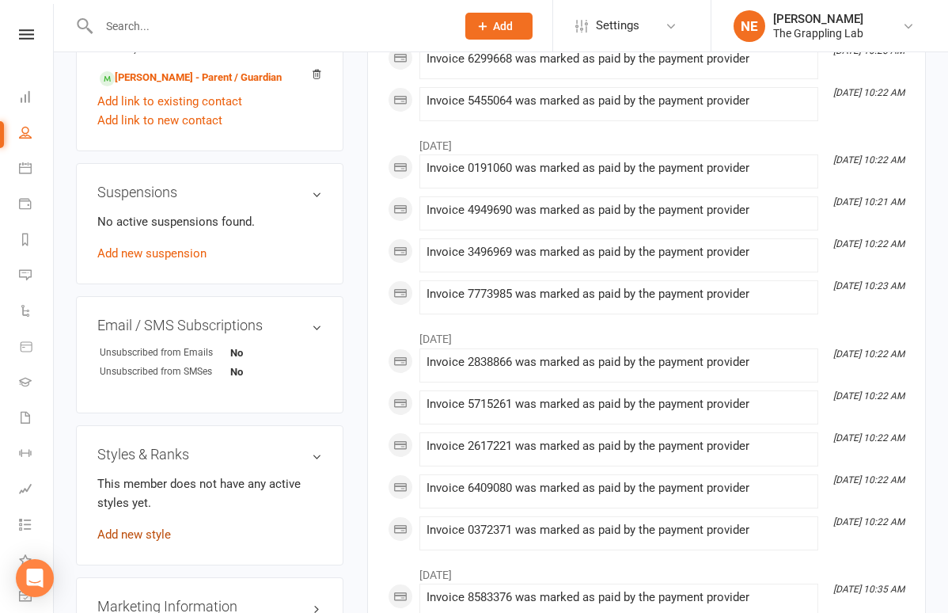
click at [156, 528] on link "Add new style" at bounding box center [134, 534] width 74 height 14
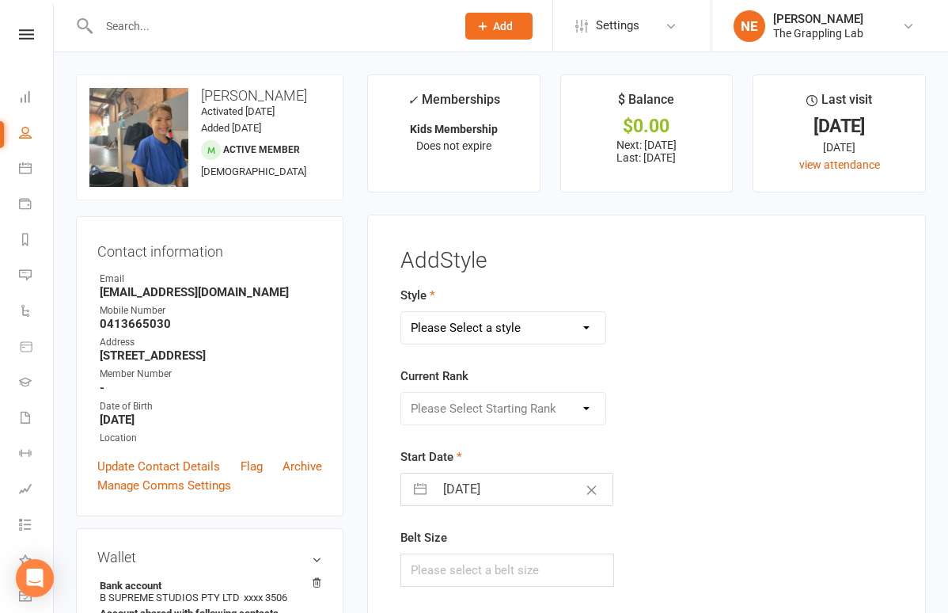
scroll to position [0, 0]
select select "3522"
select select "41686"
click at [458, 487] on input "10 Sep 2025" at bounding box center [524, 489] width 178 height 32
select select "7"
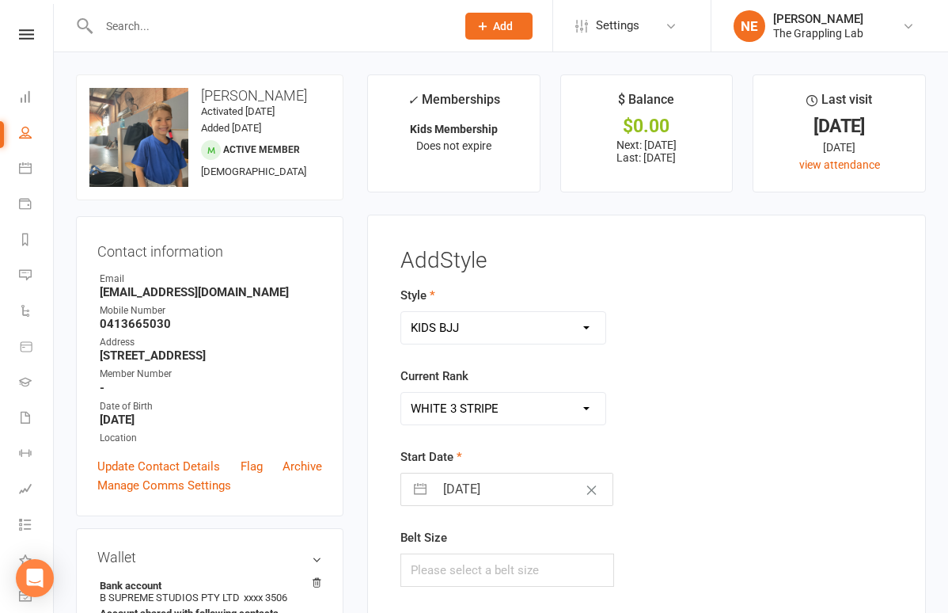
select select "2025"
select select "8"
select select "2025"
select select "9"
select select "2025"
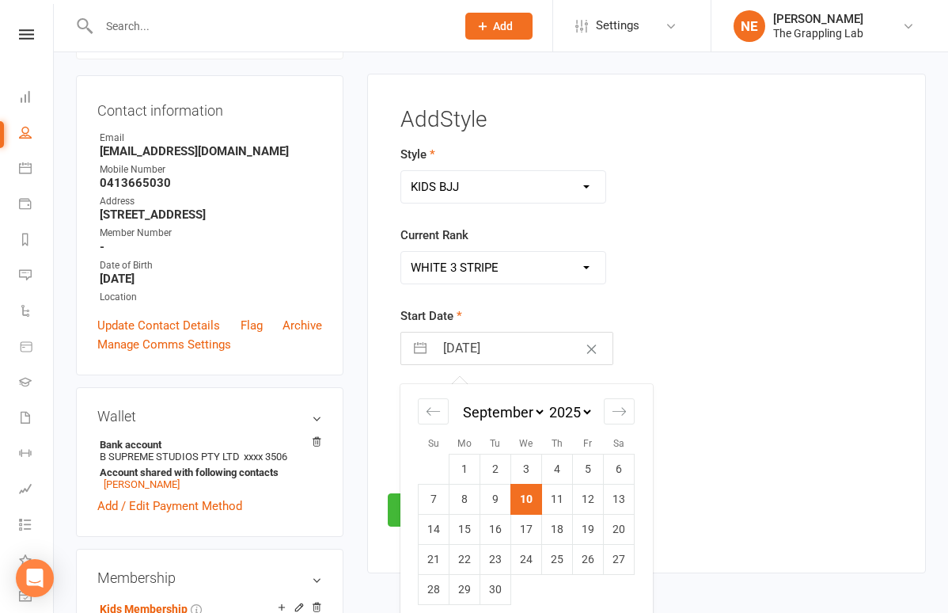
scroll to position [161, 0]
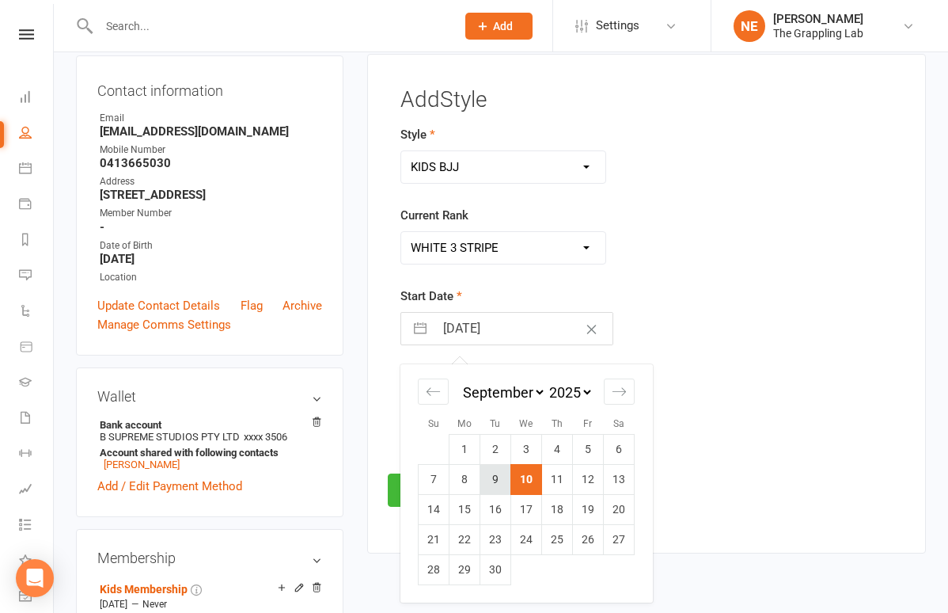
click at [499, 476] on td "9" at bounding box center [495, 479] width 31 height 30
type input "09 Sep 2025"
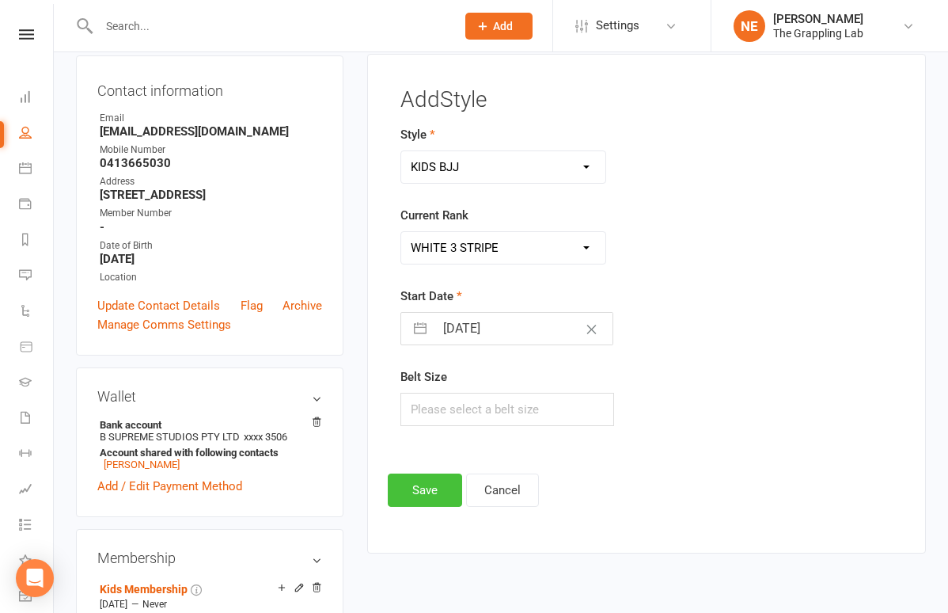
click at [430, 489] on button "Save" at bounding box center [425, 489] width 74 height 33
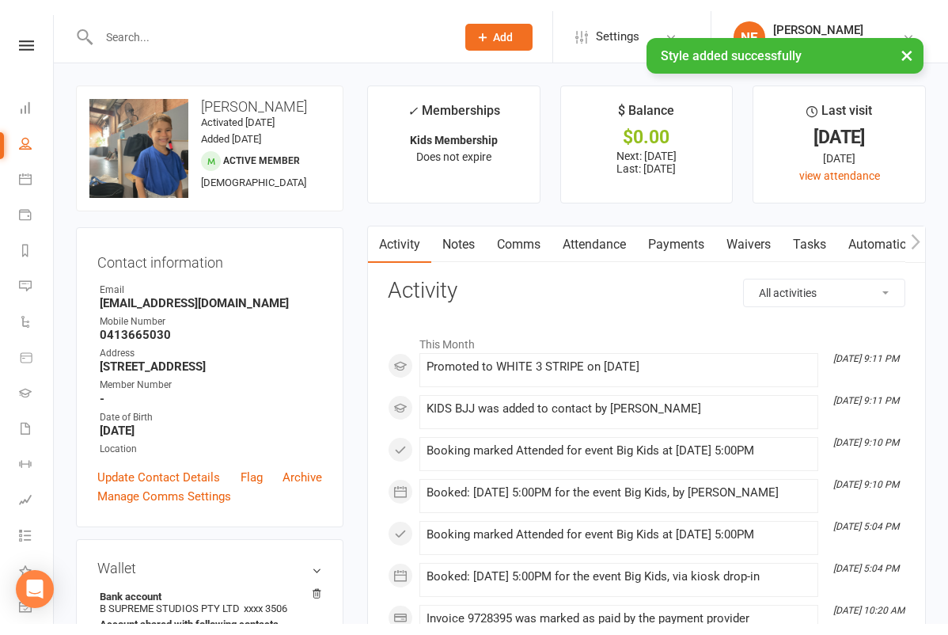
scroll to position [0, 0]
